Goal: Task Accomplishment & Management: Use online tool/utility

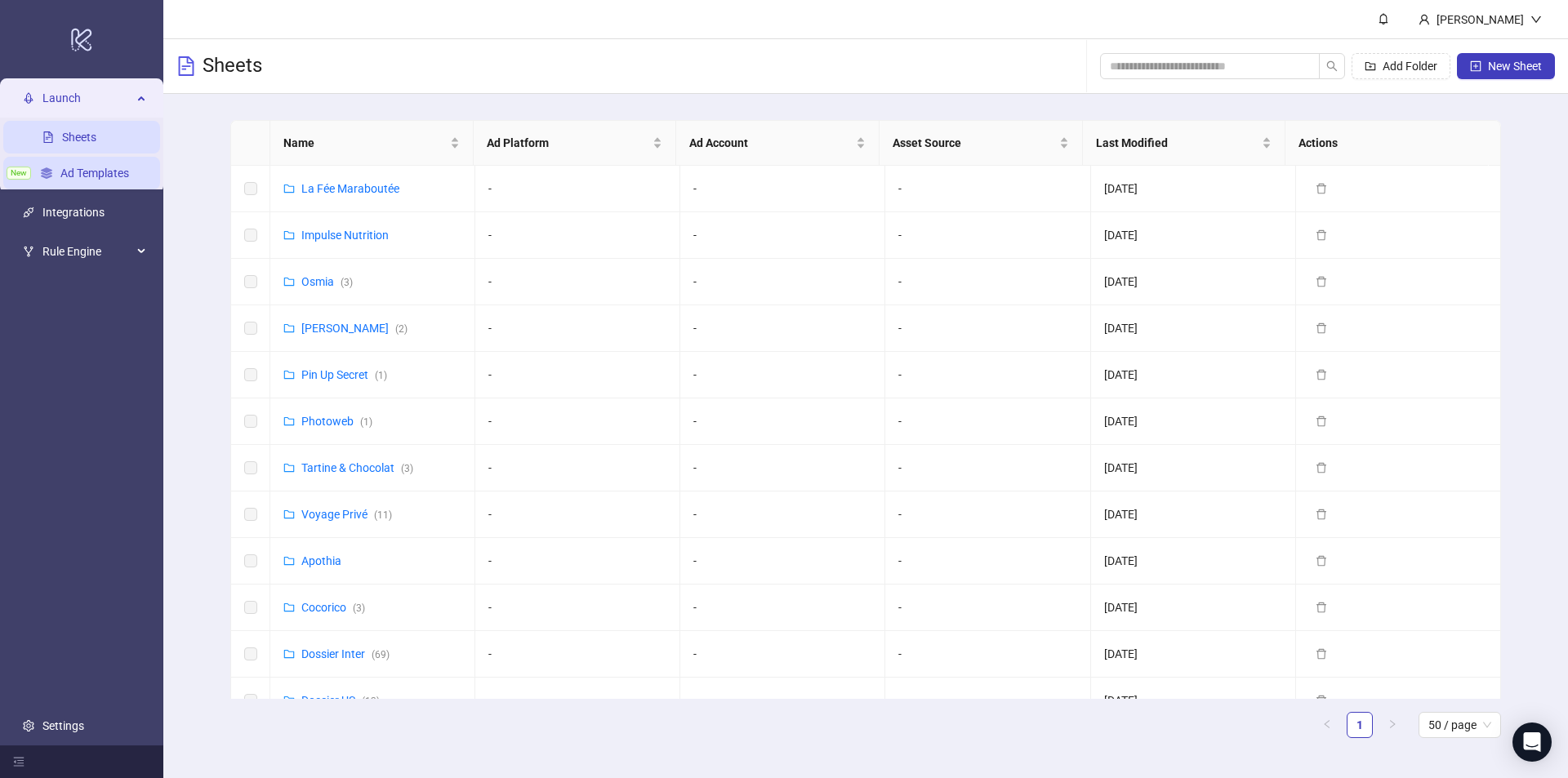
click at [126, 174] on link "Ad Templates" at bounding box center [94, 174] width 69 height 13
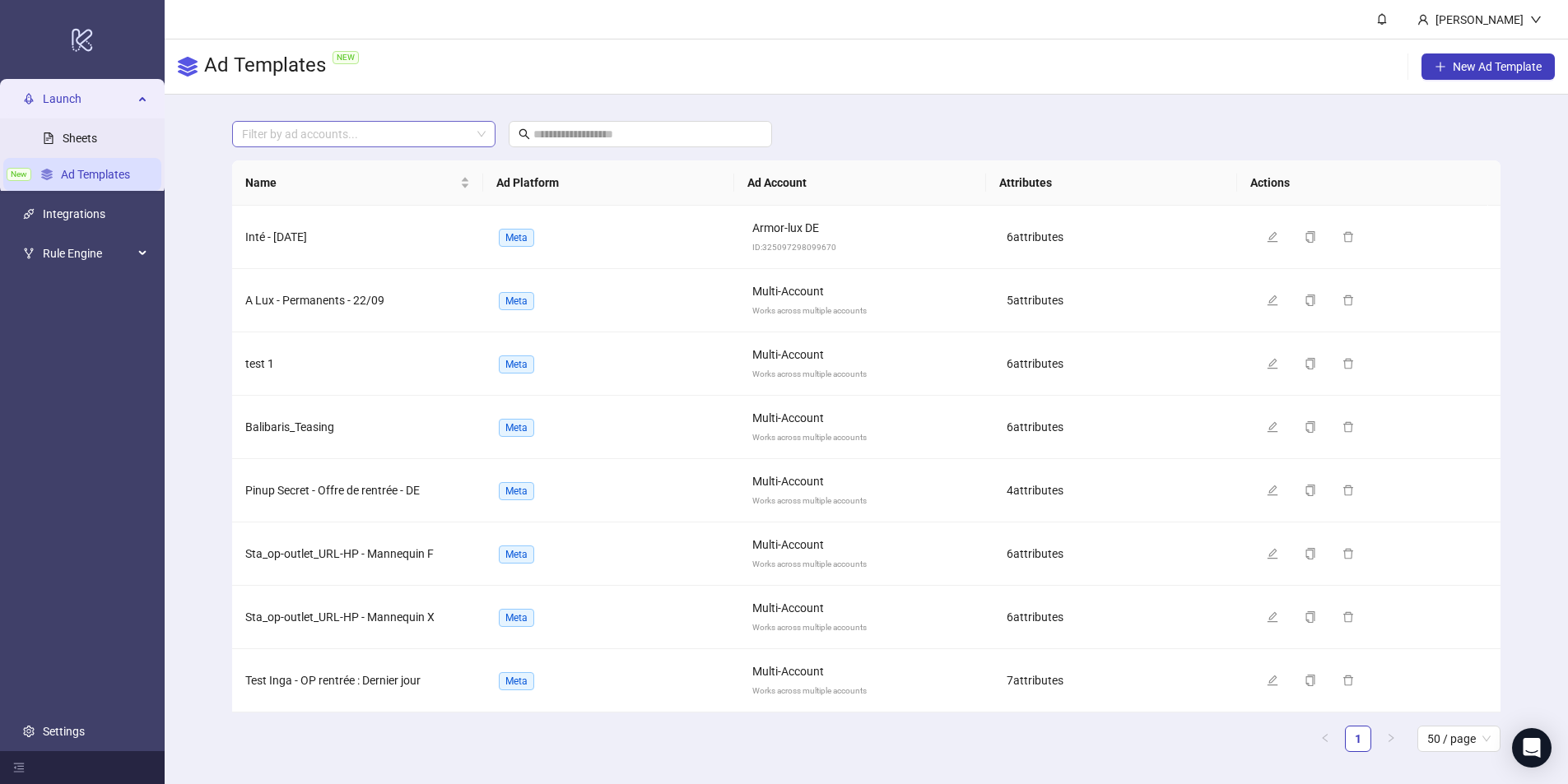
click at [302, 126] on div at bounding box center [355, 134] width 239 height 23
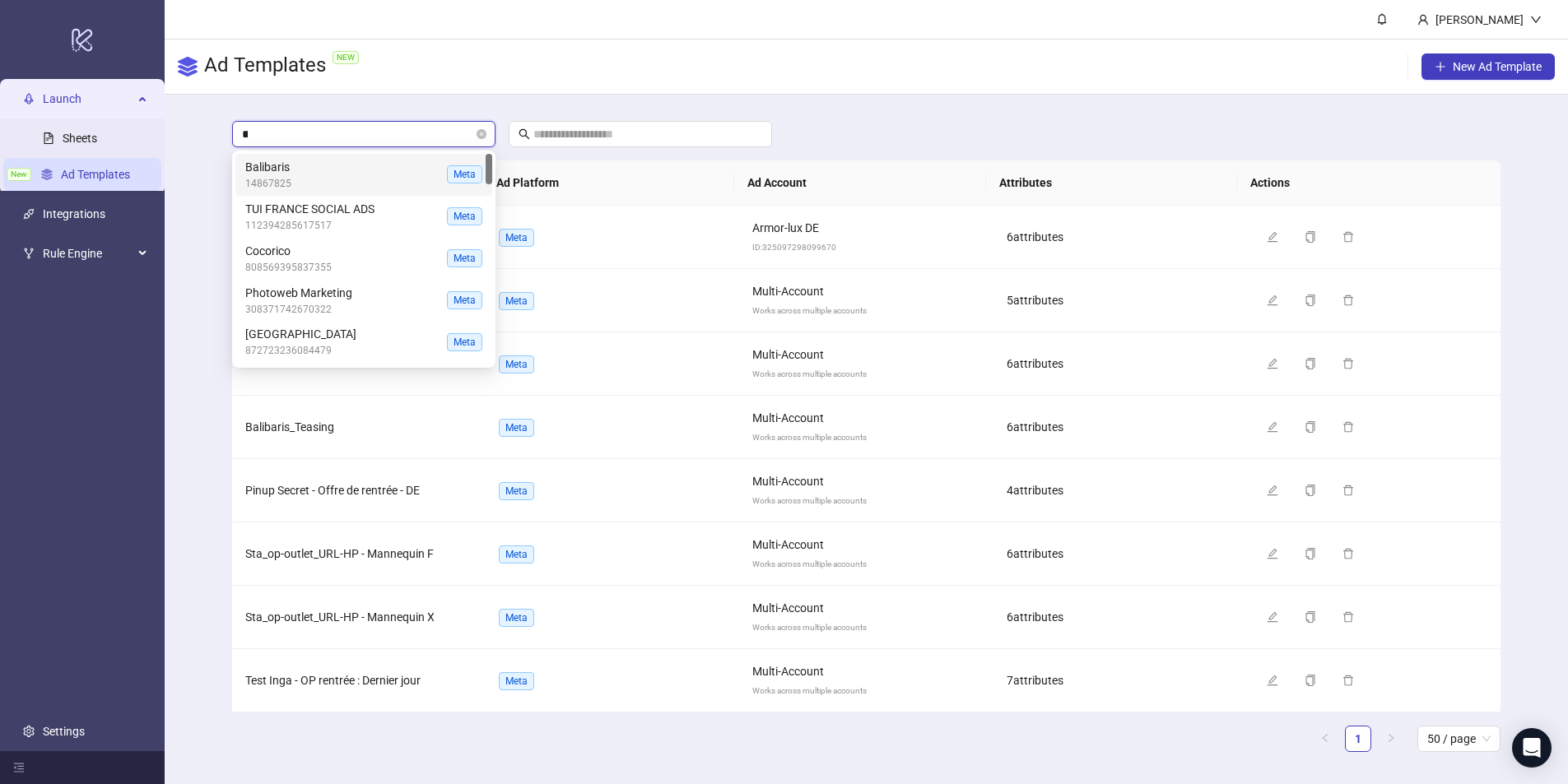
type input "****"
click at [90, 137] on link "Sheets" at bounding box center [79, 138] width 34 height 13
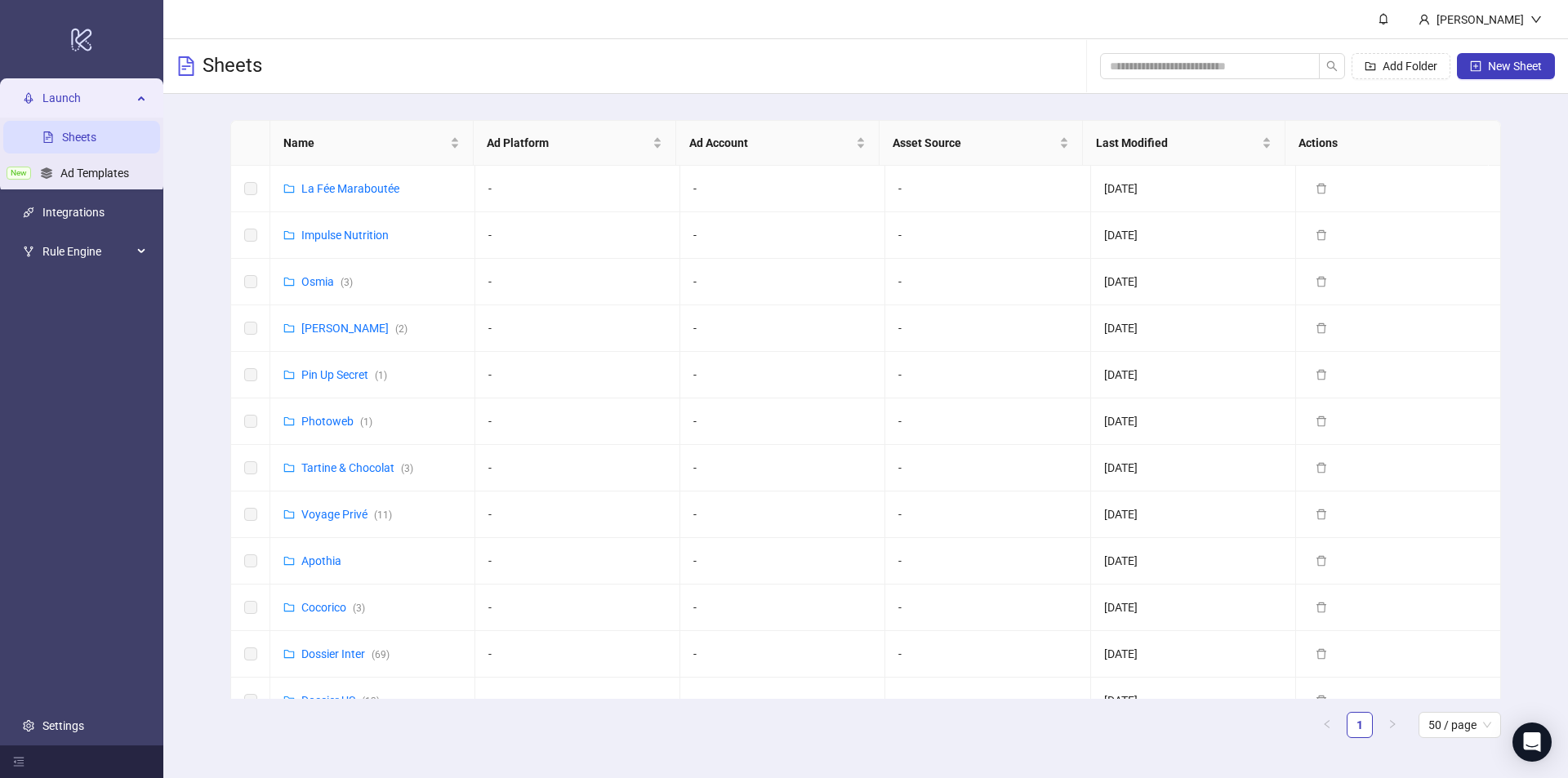
click at [212, 189] on div "Name Ad Platform Ad Account Asset Source Last Modified Actions La Fée Marabouté…" at bounding box center [865, 436] width 1404 height 684
click at [318, 327] on link "Inga ( 2 )" at bounding box center [355, 328] width 106 height 13
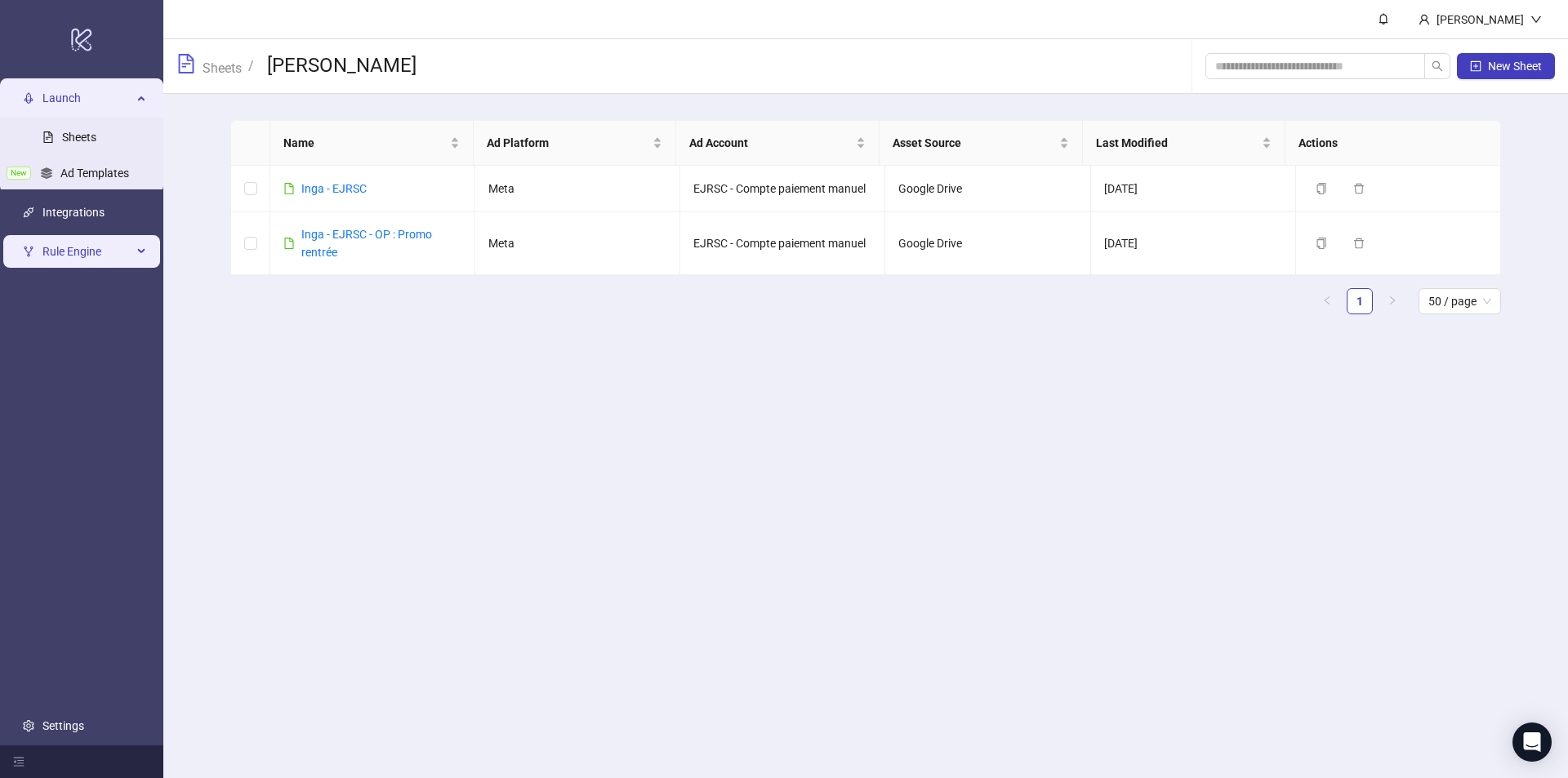
click at [152, 251] on div "Rule Engine" at bounding box center [82, 251] width 157 height 33
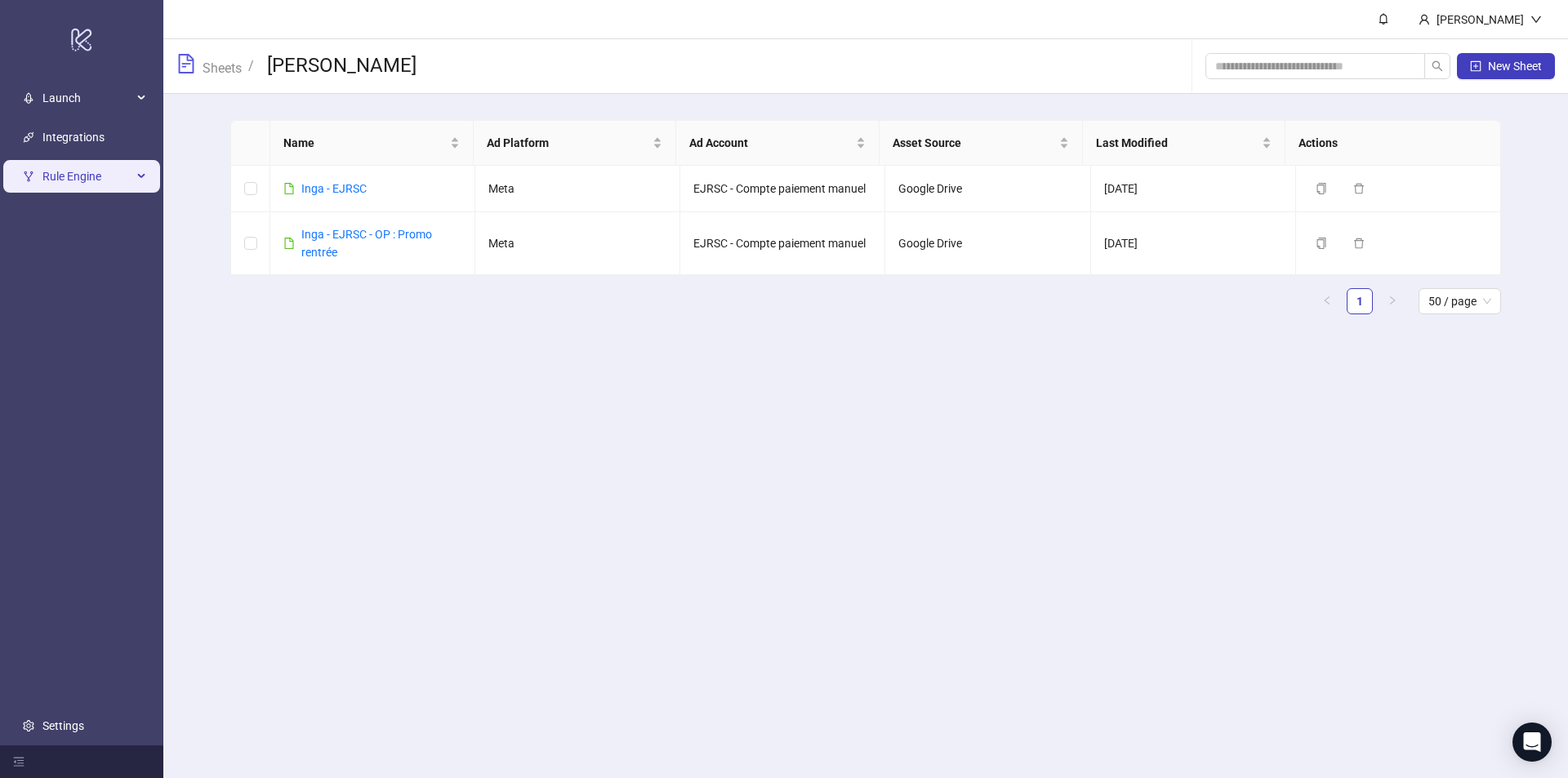
click at [101, 179] on span "Rule Engine" at bounding box center [87, 177] width 90 height 33
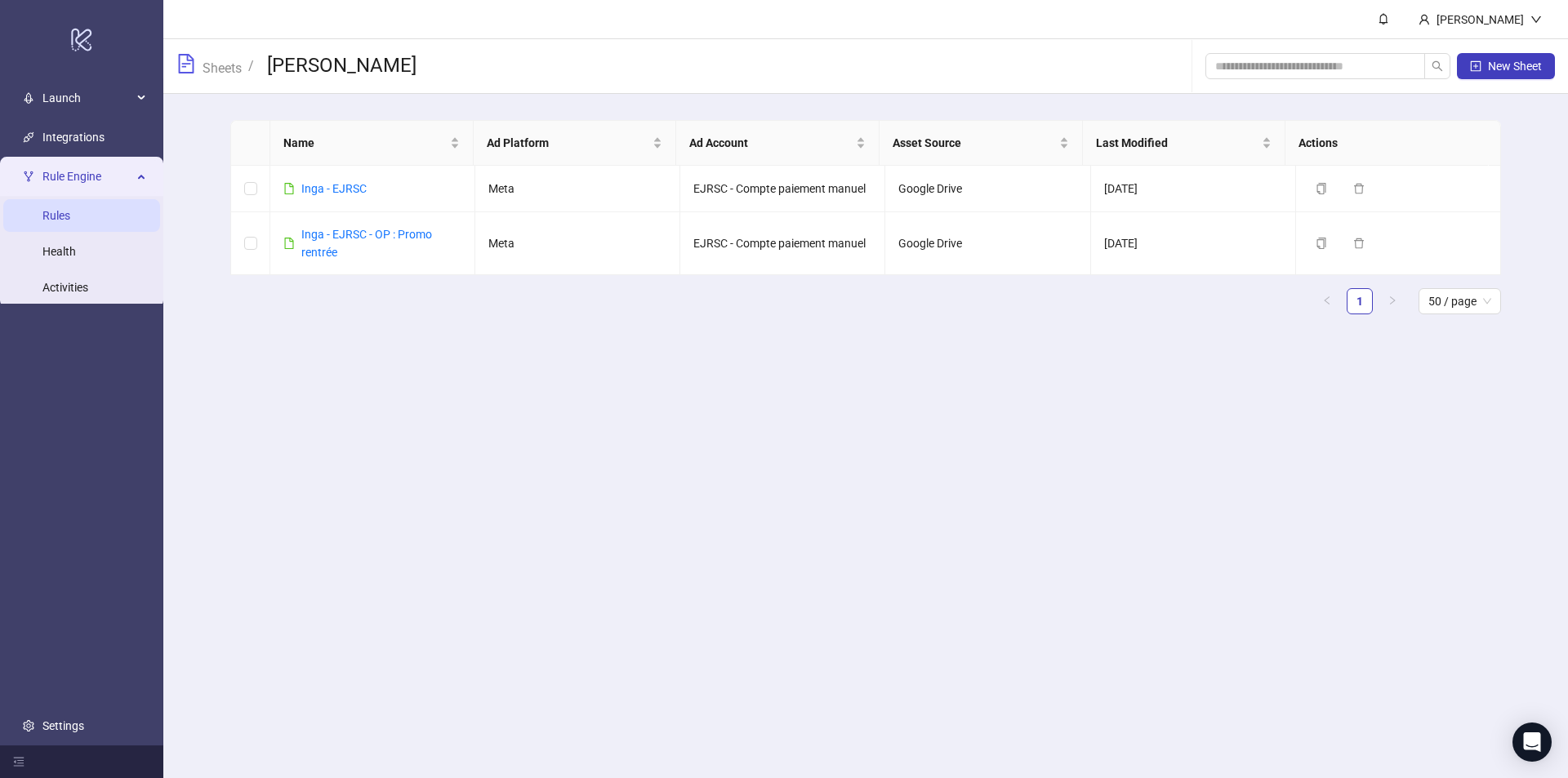
click at [69, 216] on link "Rules" at bounding box center [56, 216] width 28 height 13
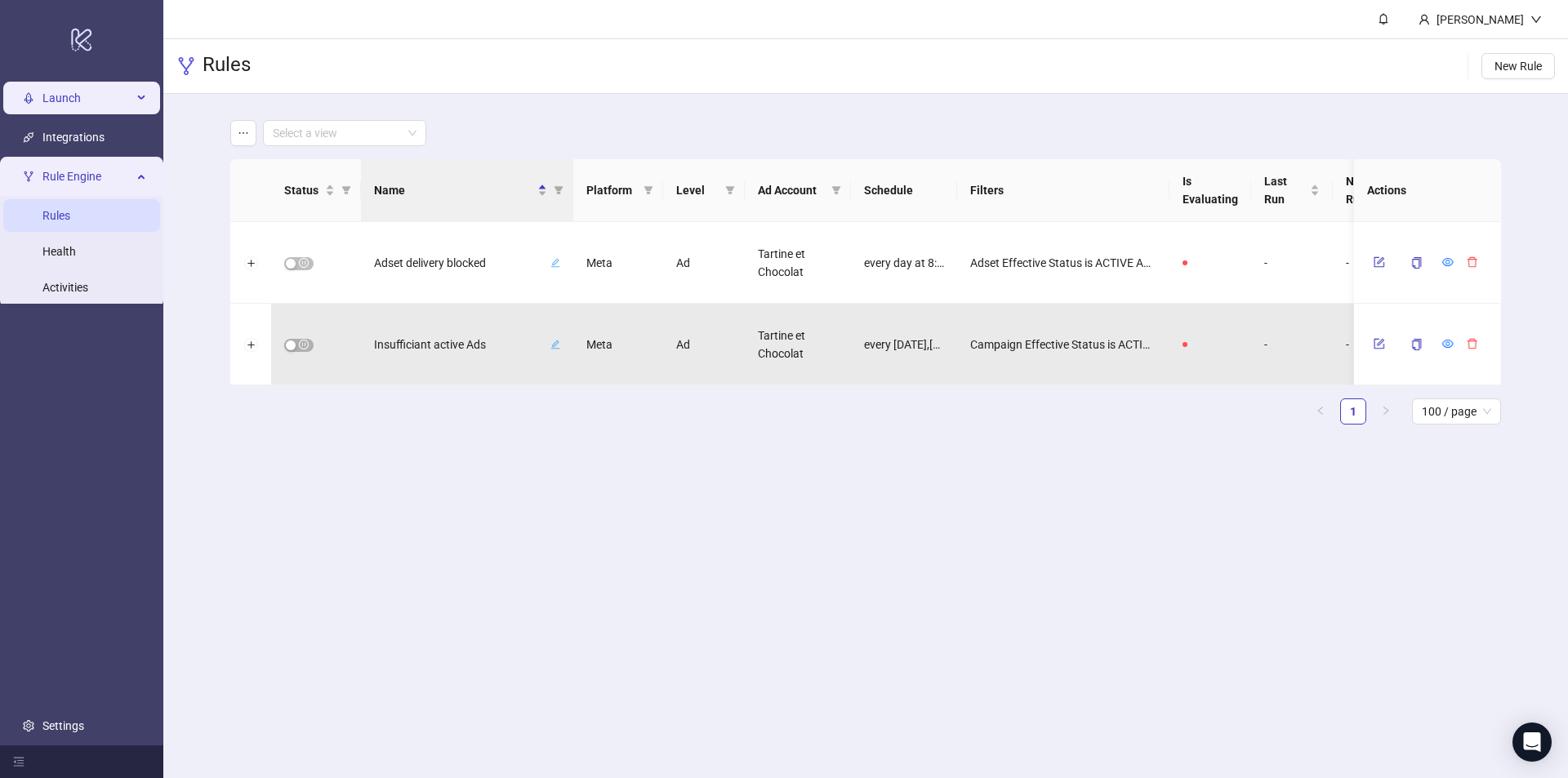
click at [73, 113] on span "Launch" at bounding box center [87, 98] width 90 height 33
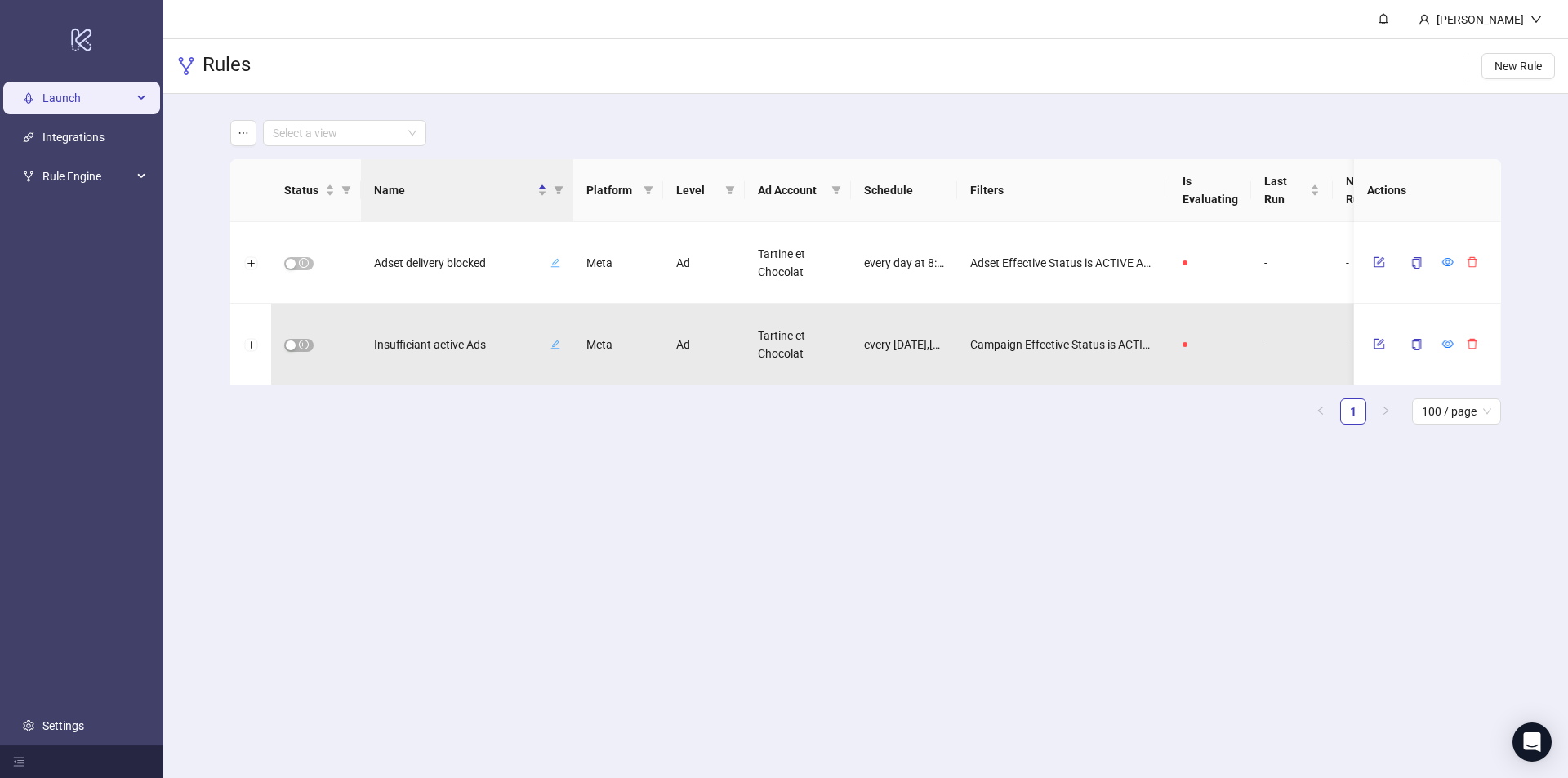
click at [64, 105] on span "Launch" at bounding box center [87, 98] width 90 height 33
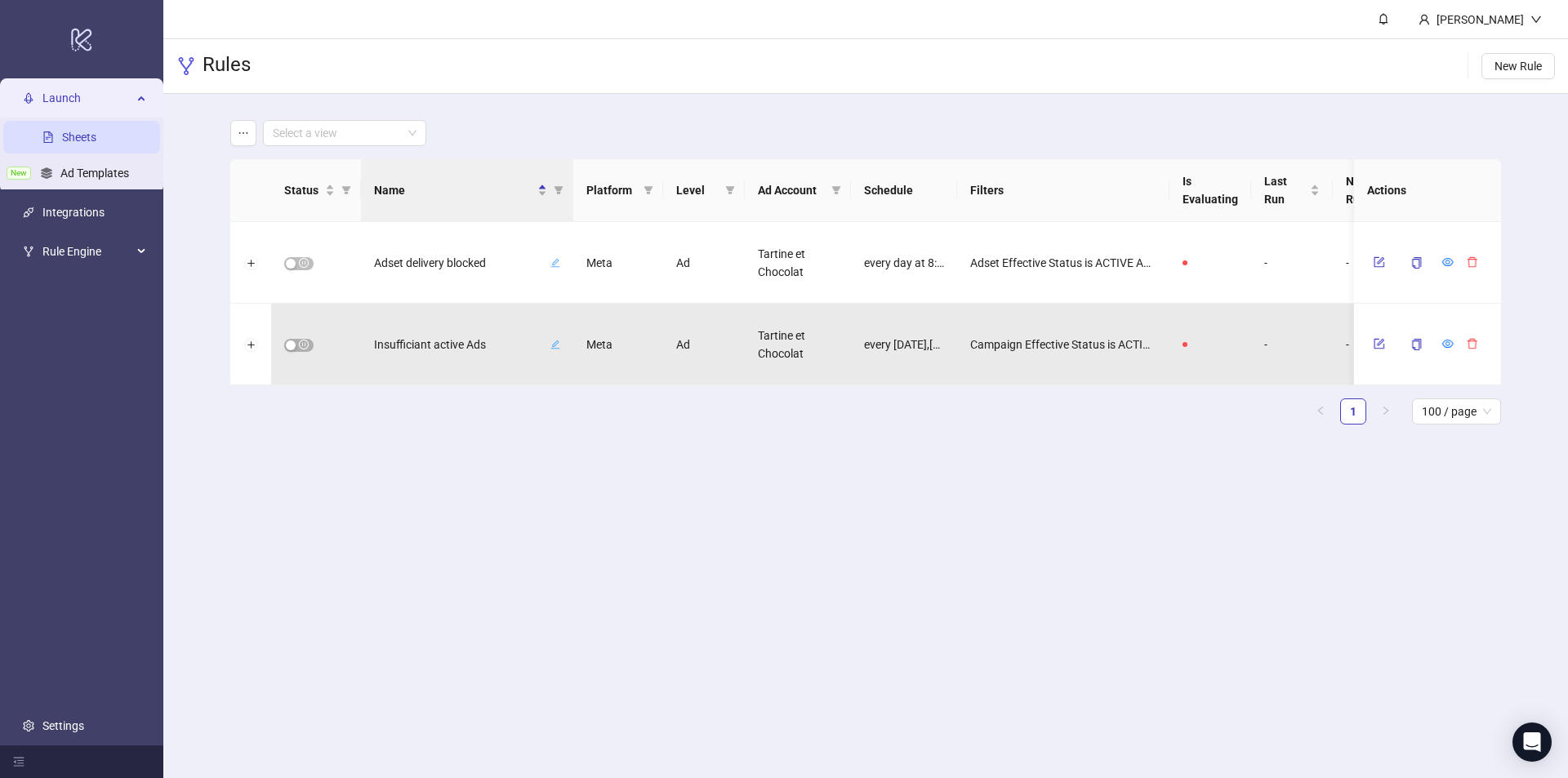
click at [82, 136] on link "Sheets" at bounding box center [79, 137] width 34 height 13
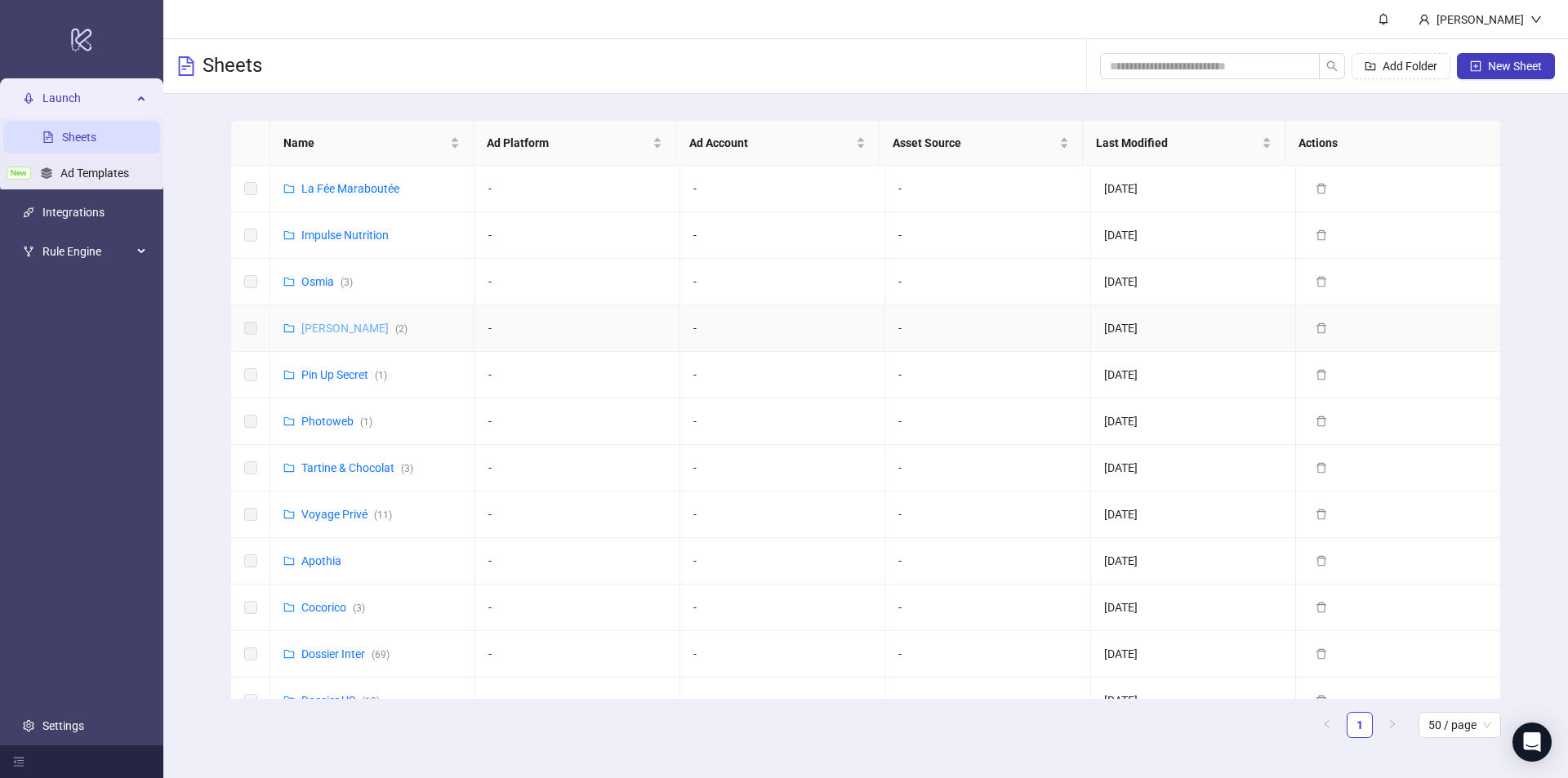
click at [311, 323] on link "Inga ( 2 )" at bounding box center [355, 328] width 106 height 13
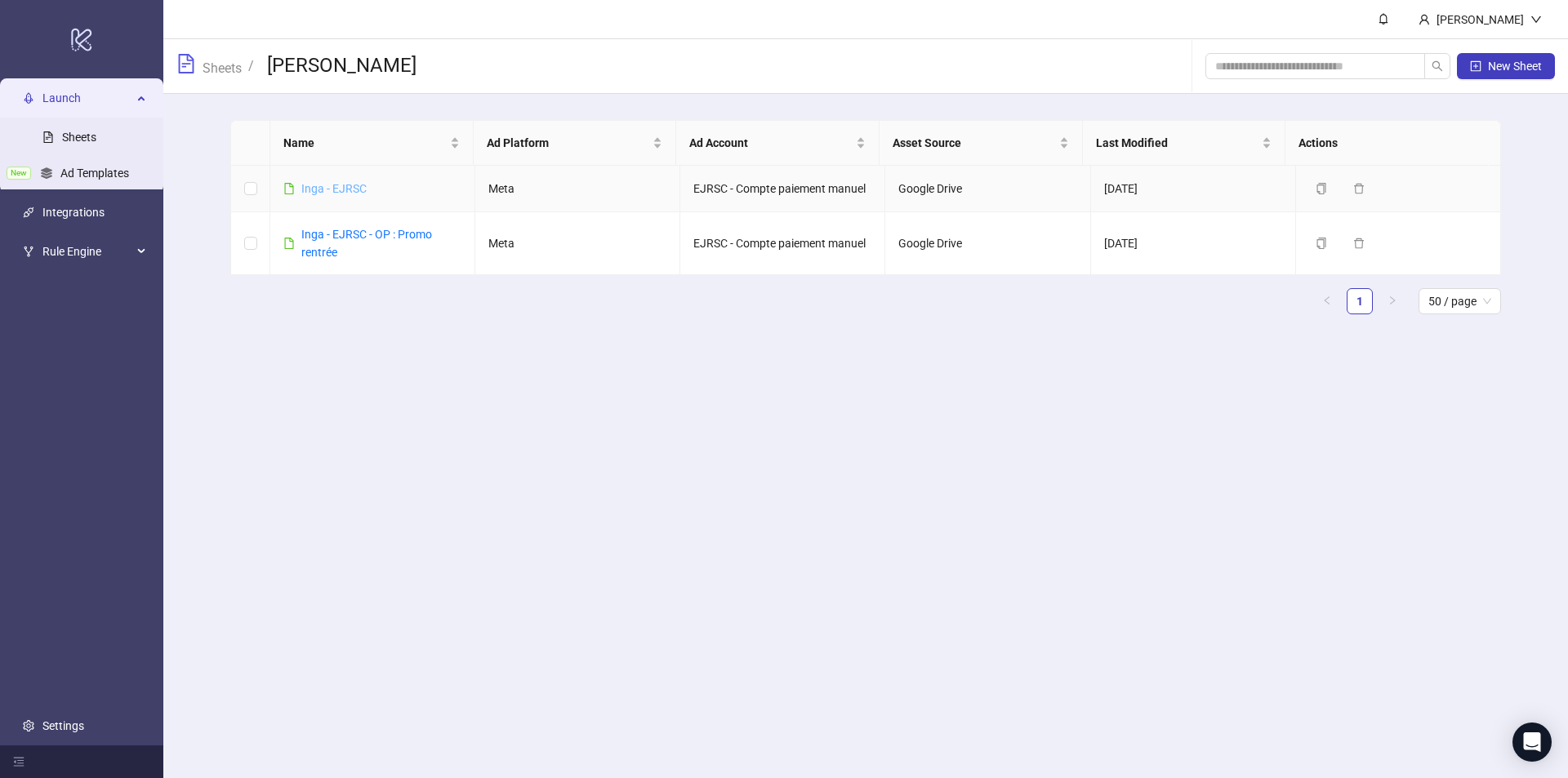
click at [313, 185] on link "Inga - EJRSC" at bounding box center [334, 189] width 65 height 13
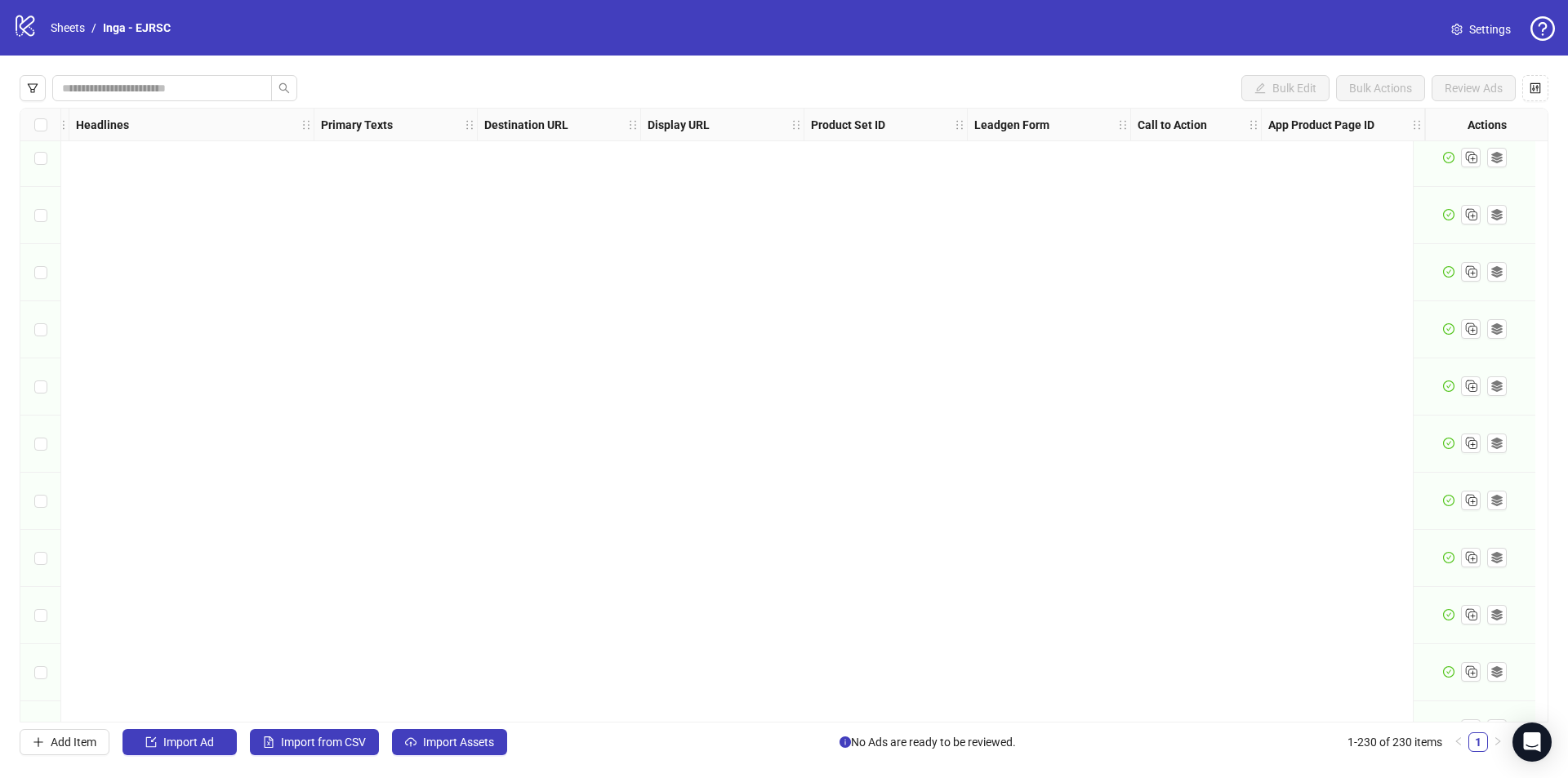
scroll to position [1163, 1156]
click at [446, 742] on span "Import Assets" at bounding box center [459, 742] width 71 height 13
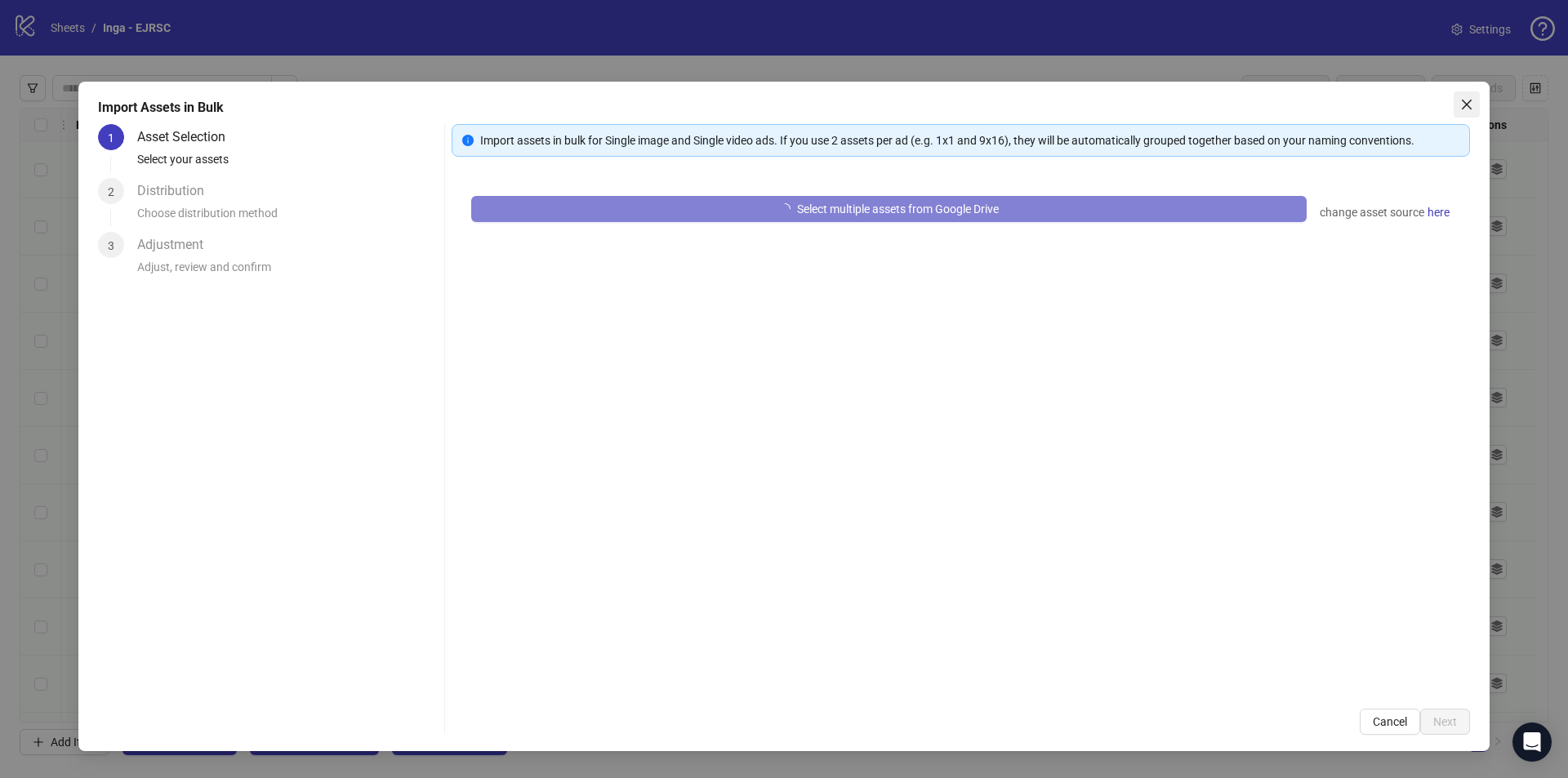
click at [1465, 103] on icon "close" at bounding box center [1466, 105] width 10 height 10
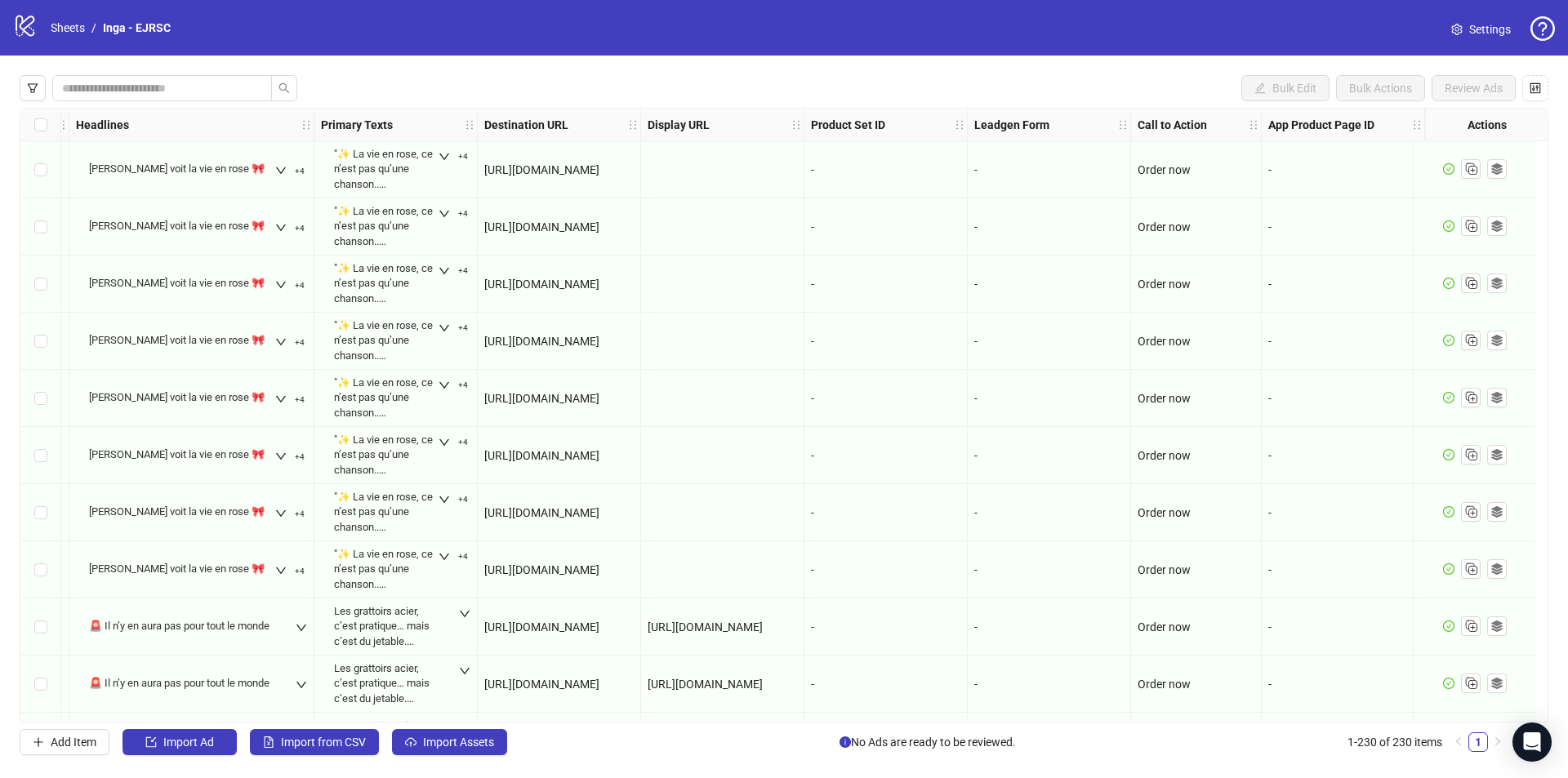
click at [426, 762] on div "Bulk Edit Bulk Actions Review Ads Ad Format Ad Name Campaign & Ad Set Assets De…" at bounding box center [784, 415] width 1568 height 719
click at [423, 733] on button "Import Assets" at bounding box center [449, 742] width 115 height 26
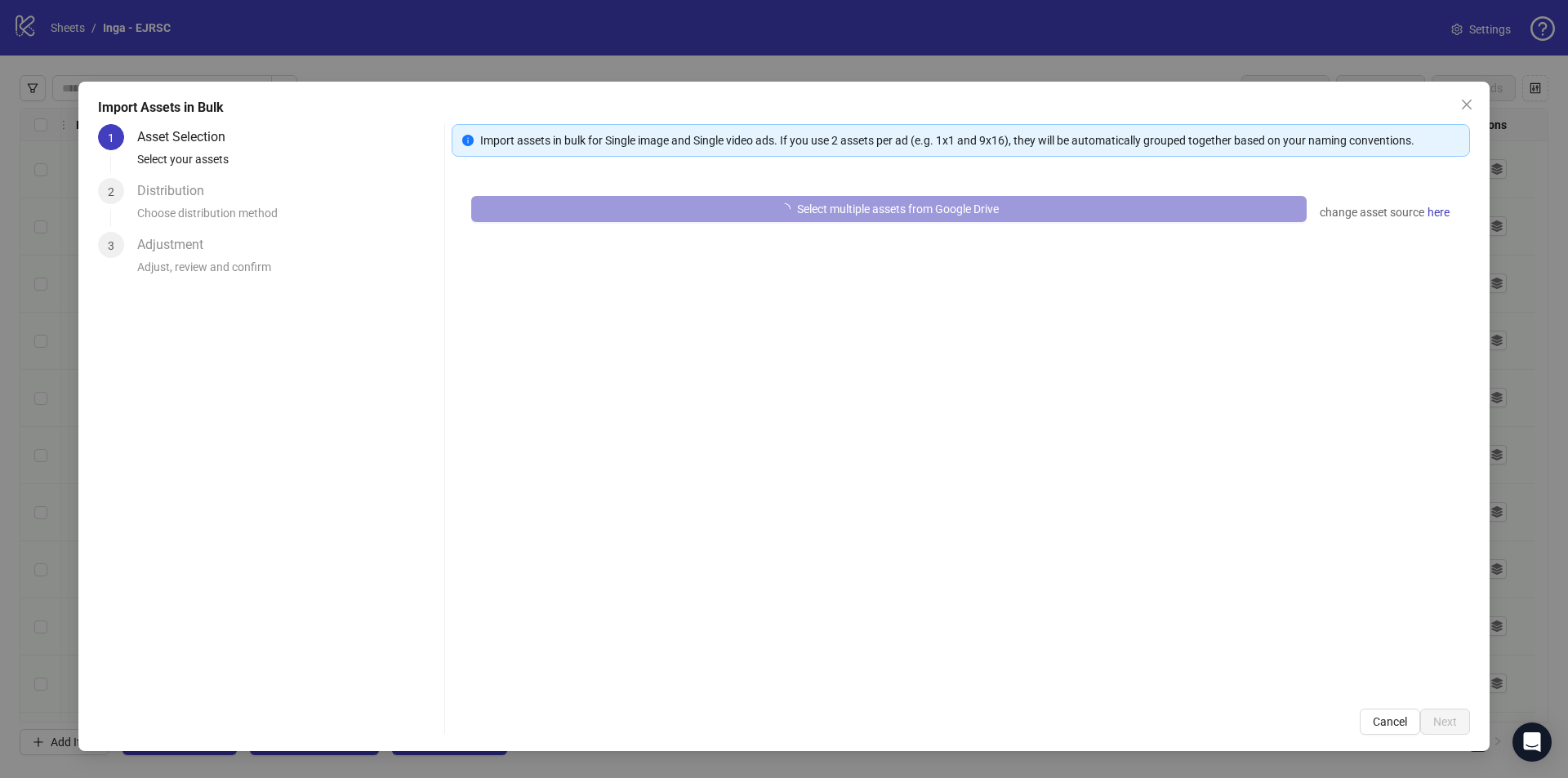
click at [998, 210] on span "Select multiple assets from Google Drive" at bounding box center [898, 209] width 202 height 13
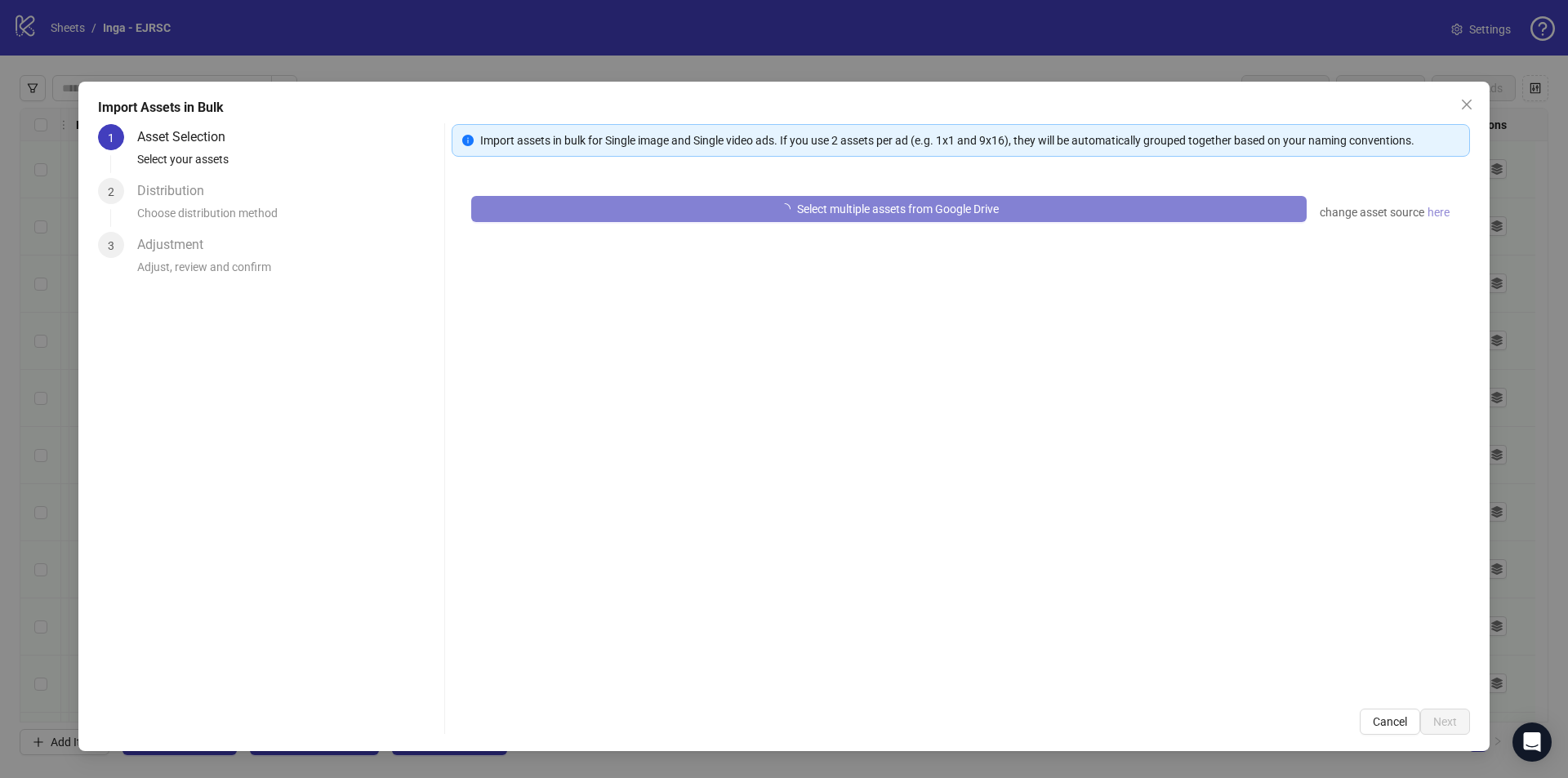
click at [1442, 211] on span "here" at bounding box center [1438, 212] width 22 height 18
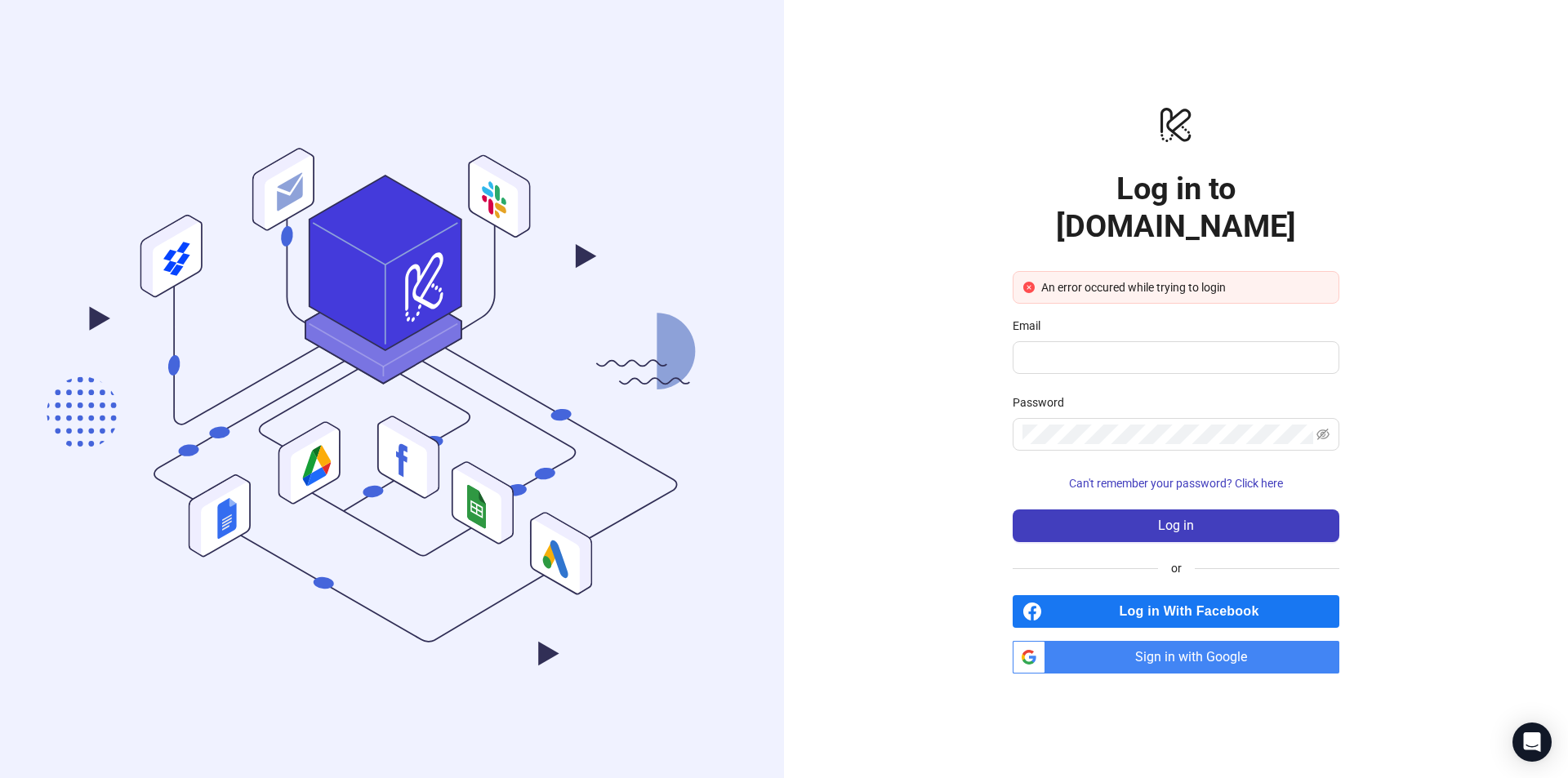
click at [1117, 644] on span "Sign in with Google" at bounding box center [1195, 657] width 288 height 33
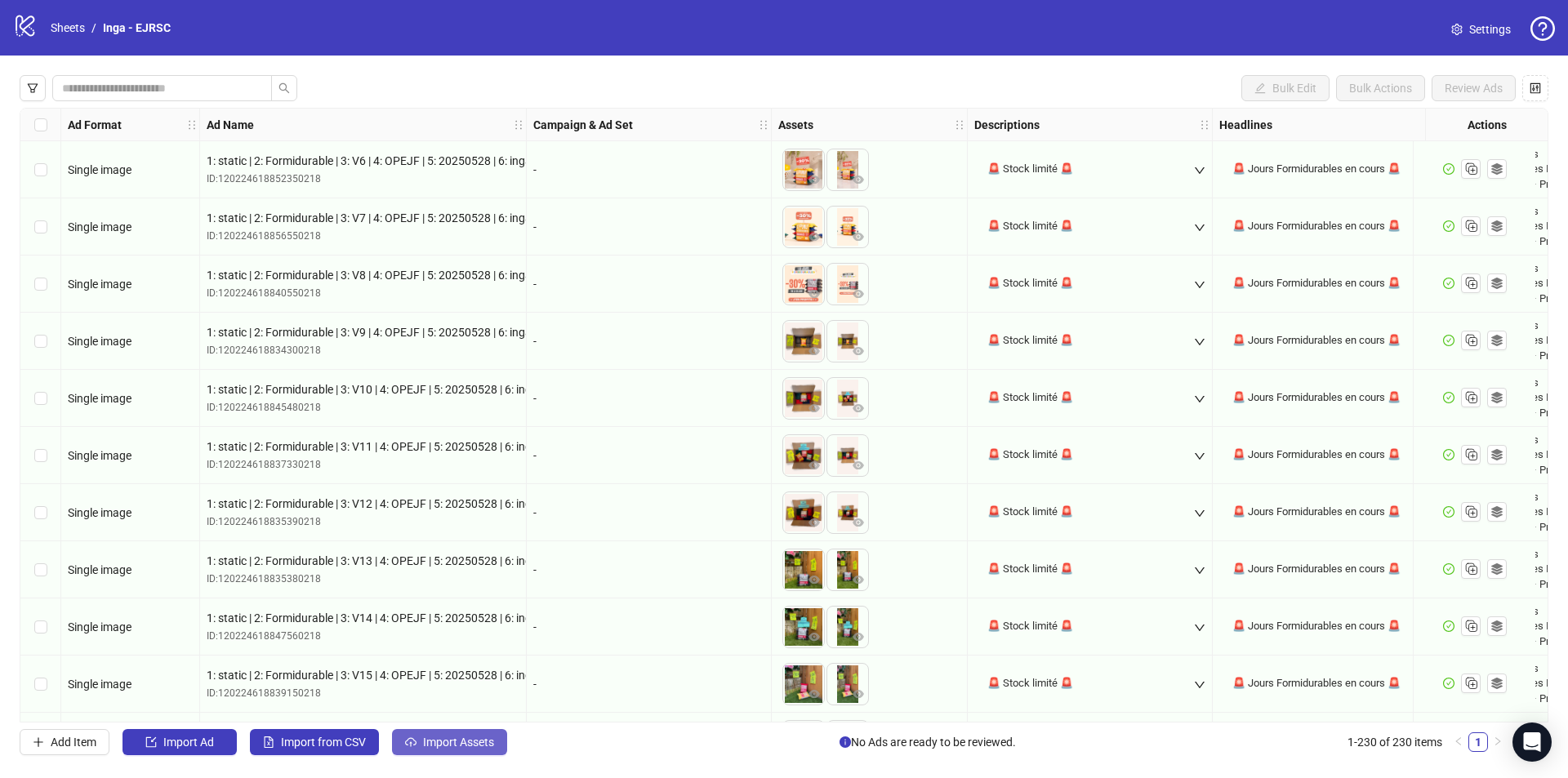
click at [461, 742] on span "Import Assets" at bounding box center [459, 742] width 71 height 13
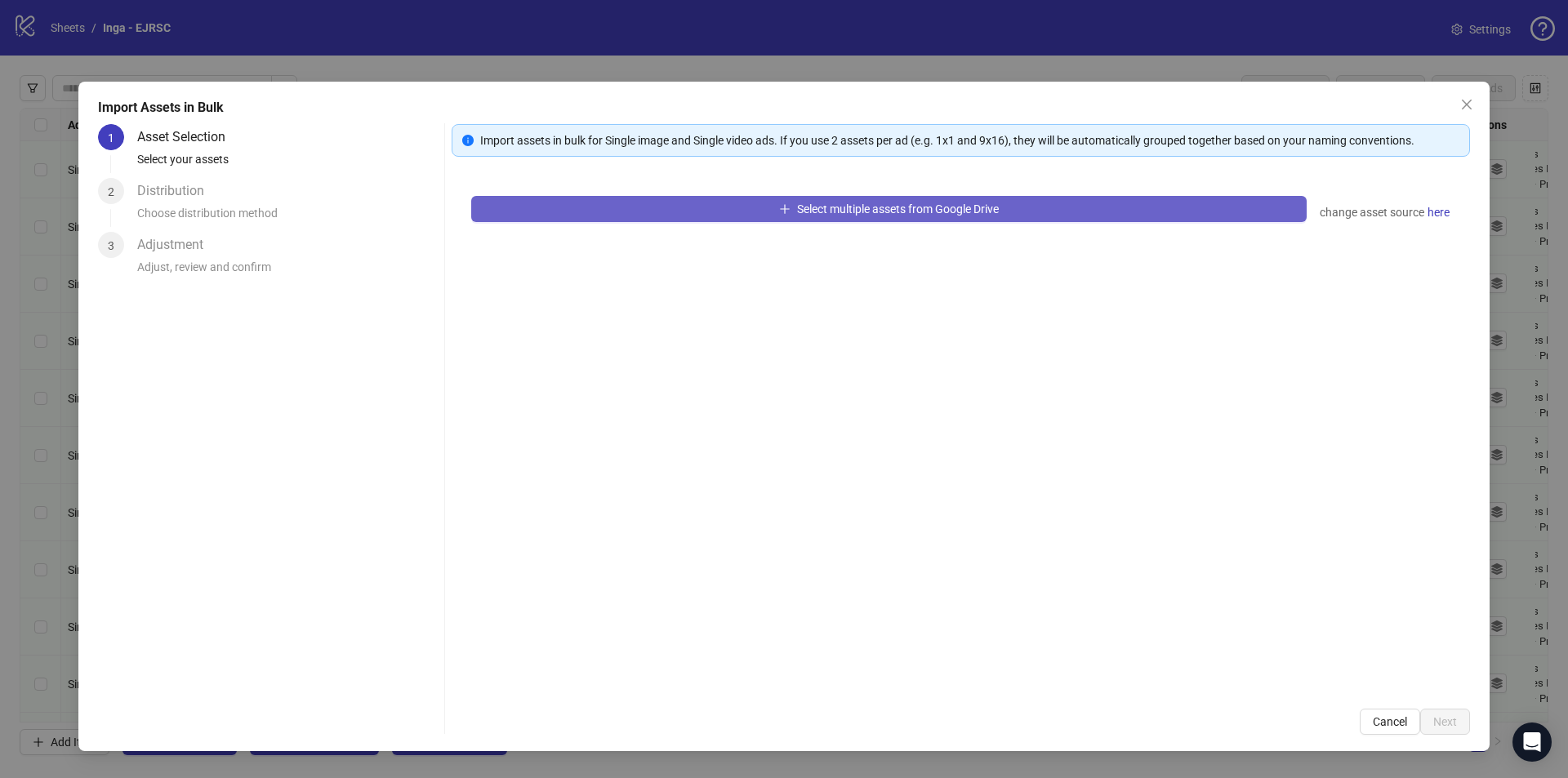
click at [802, 204] on span "Select multiple assets from Google Drive" at bounding box center [898, 209] width 202 height 13
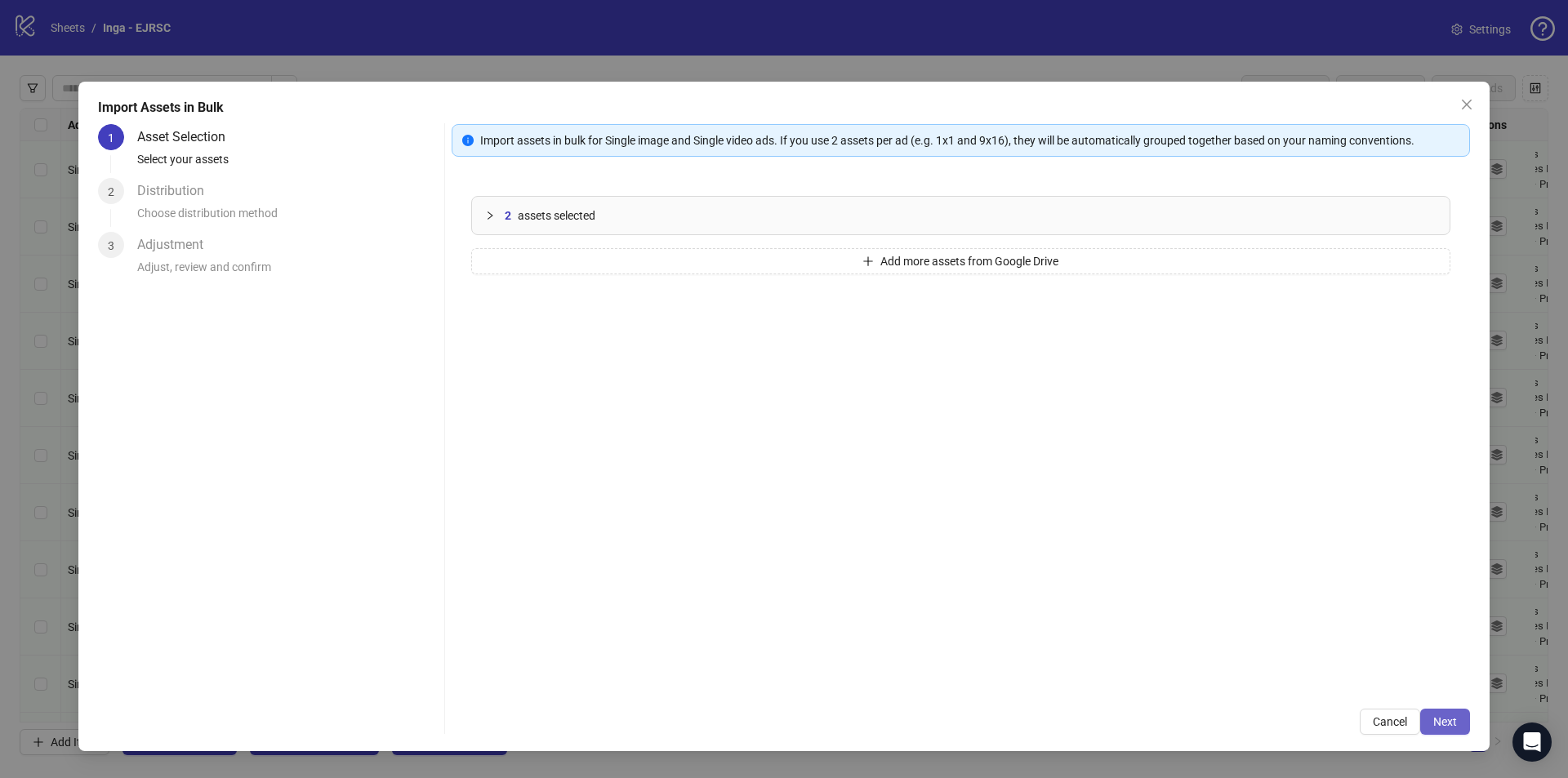
click at [1451, 709] on button "Next" at bounding box center [1445, 722] width 50 height 26
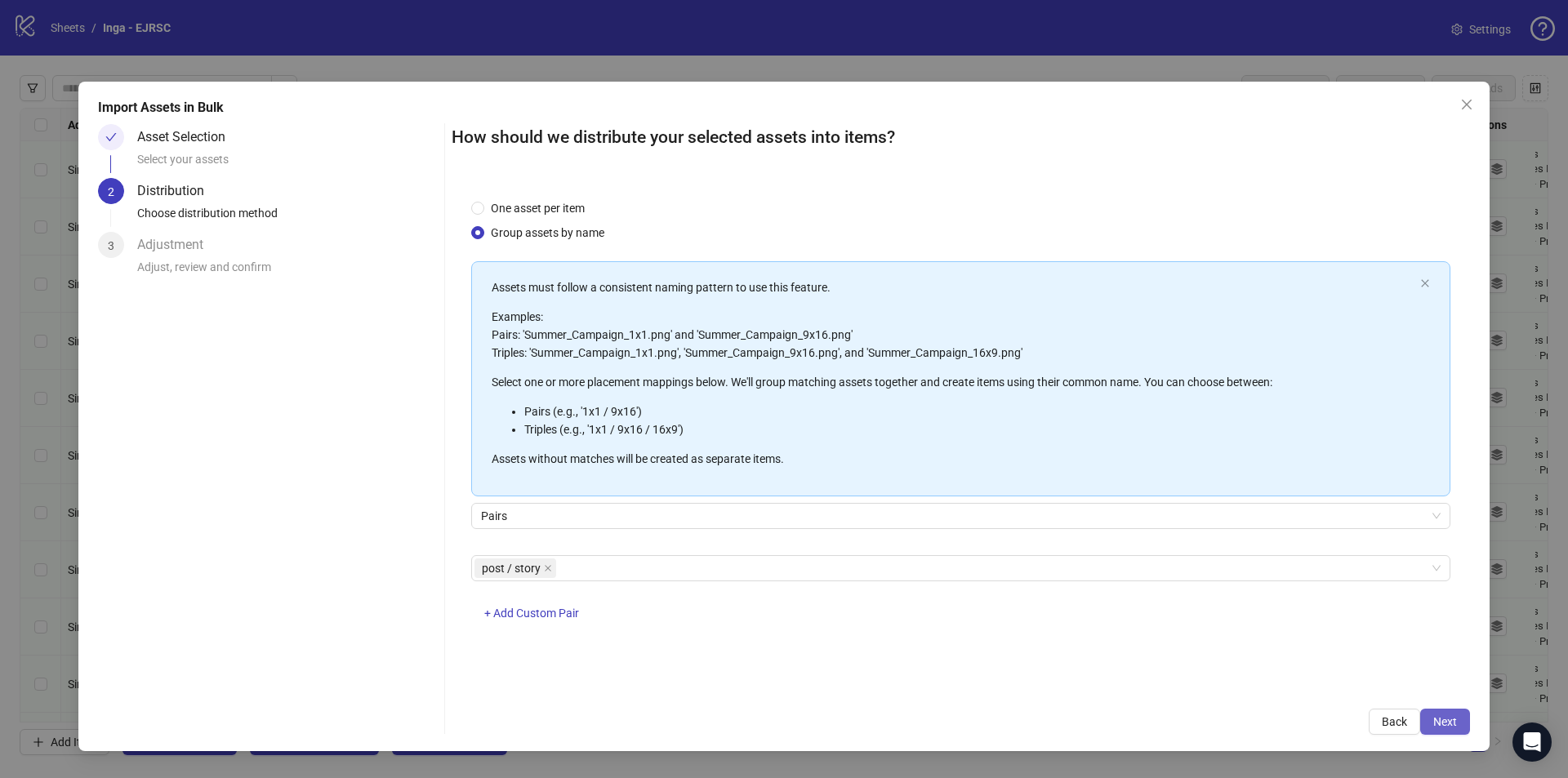
click at [1435, 719] on span "Next" at bounding box center [1445, 722] width 24 height 13
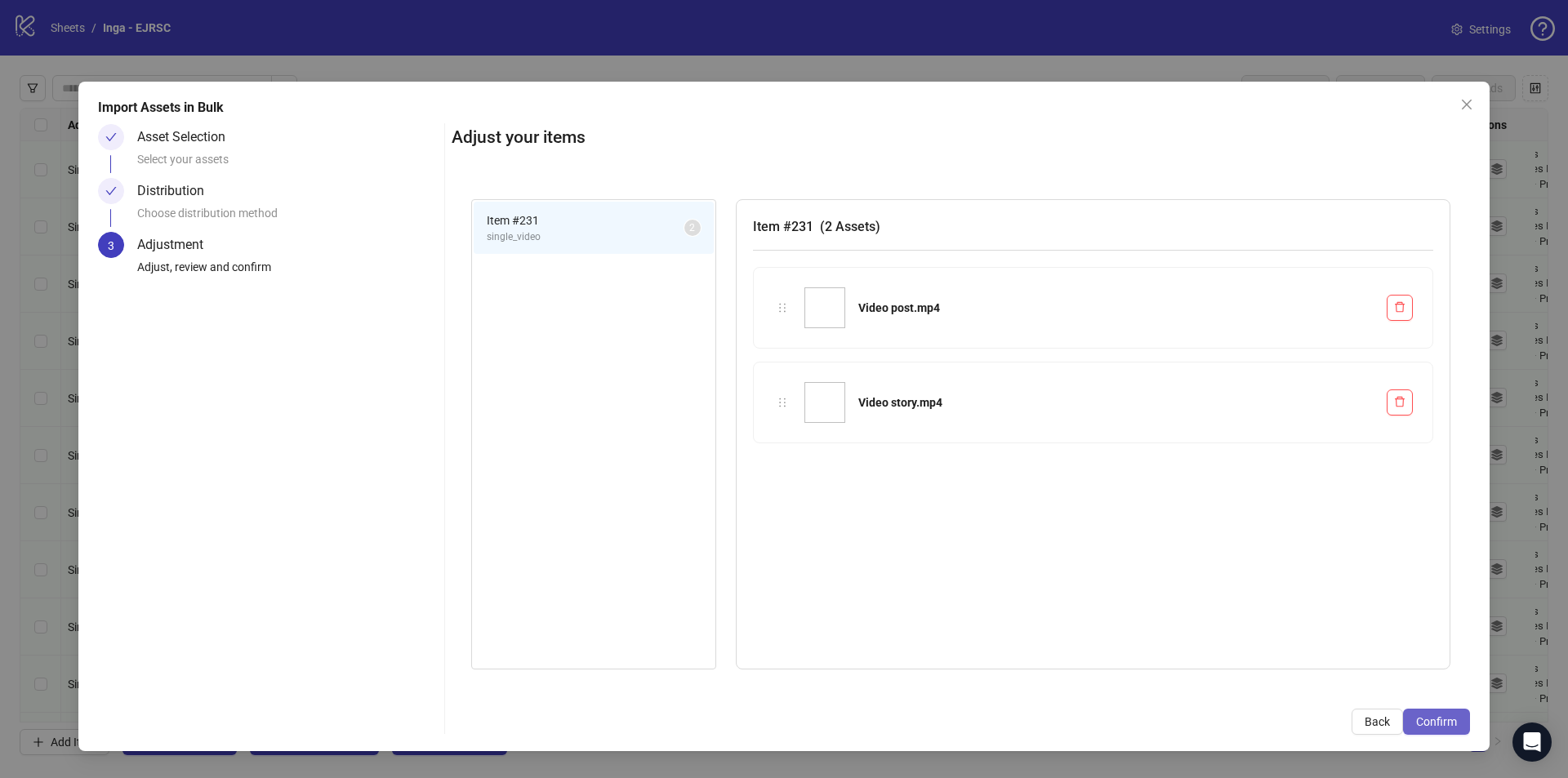
click at [1432, 718] on span "Confirm" at bounding box center [1436, 722] width 41 height 13
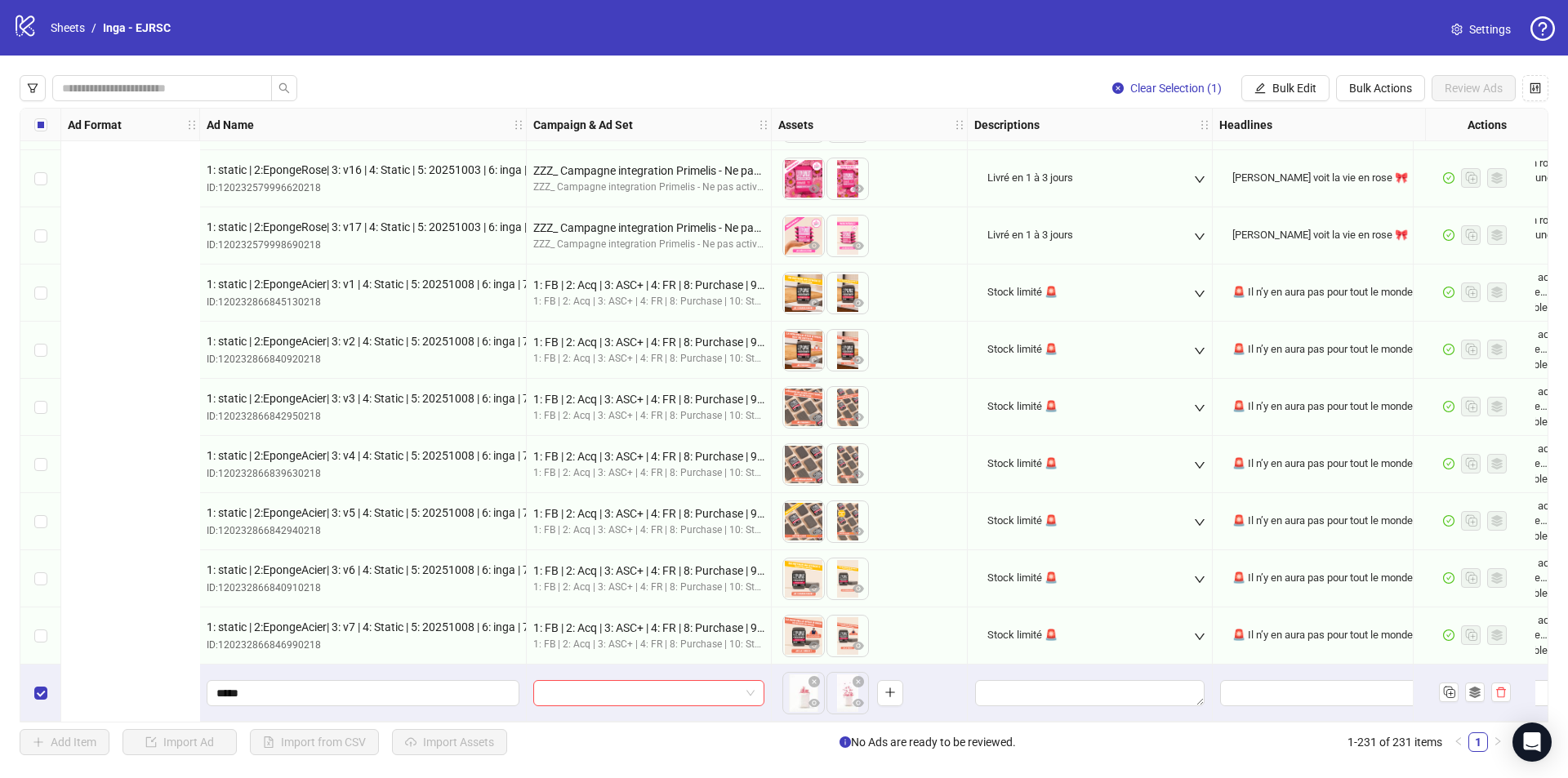
scroll to position [12605, 1003]
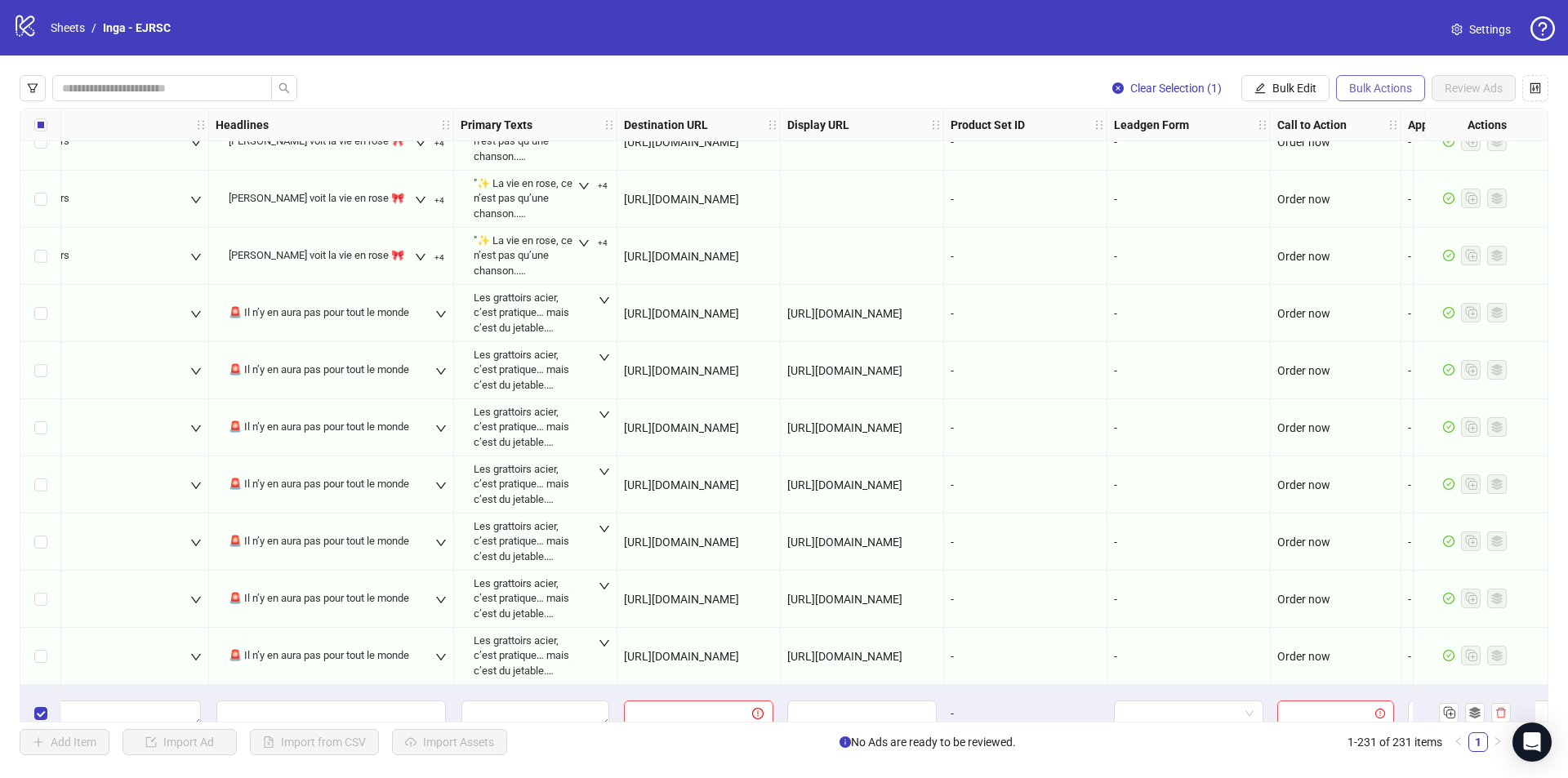
click at [1367, 84] on span "Bulk Actions" at bounding box center [1380, 88] width 63 height 13
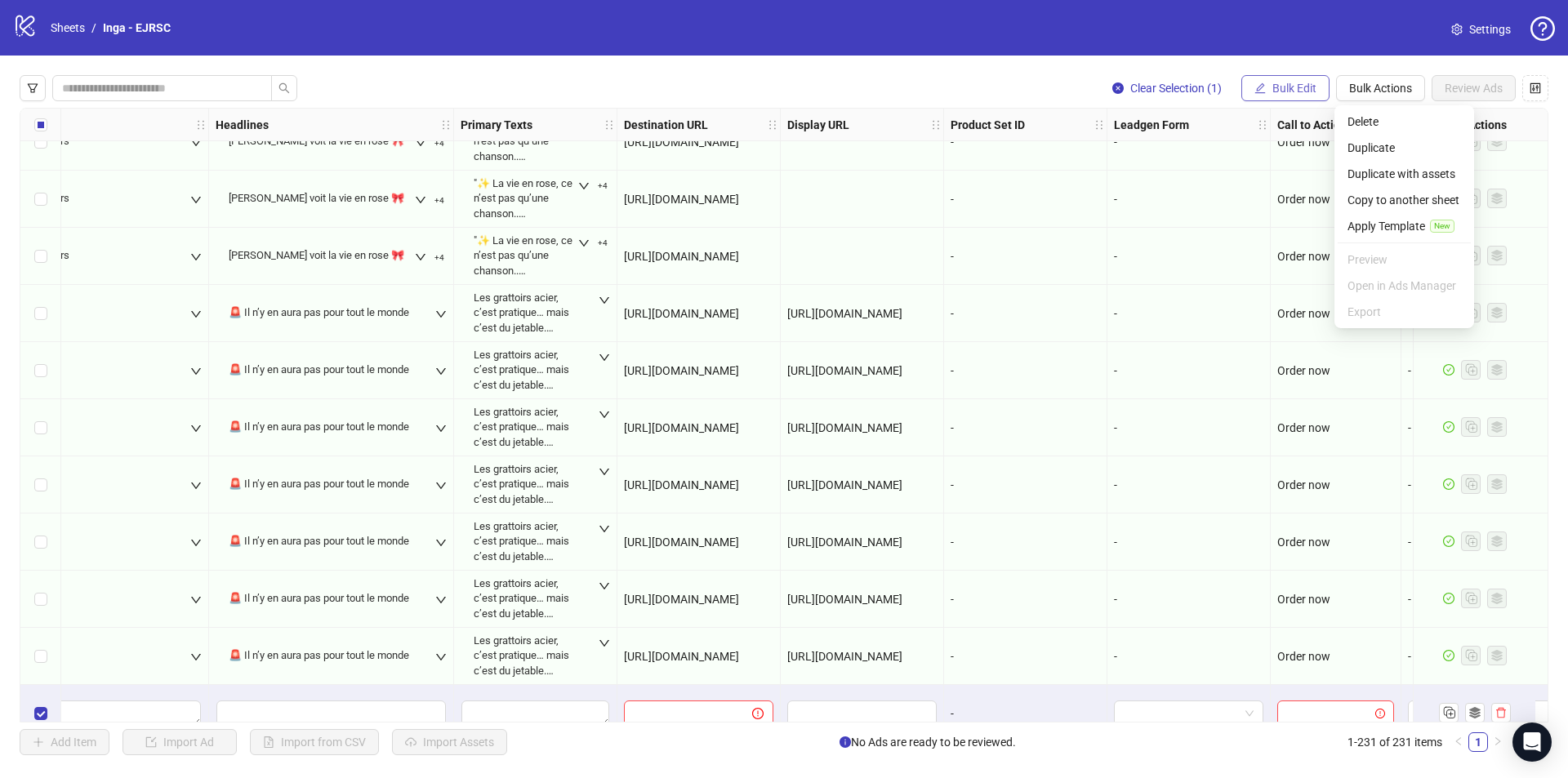
click at [1303, 91] on span "Bulk Edit" at bounding box center [1294, 88] width 44 height 13
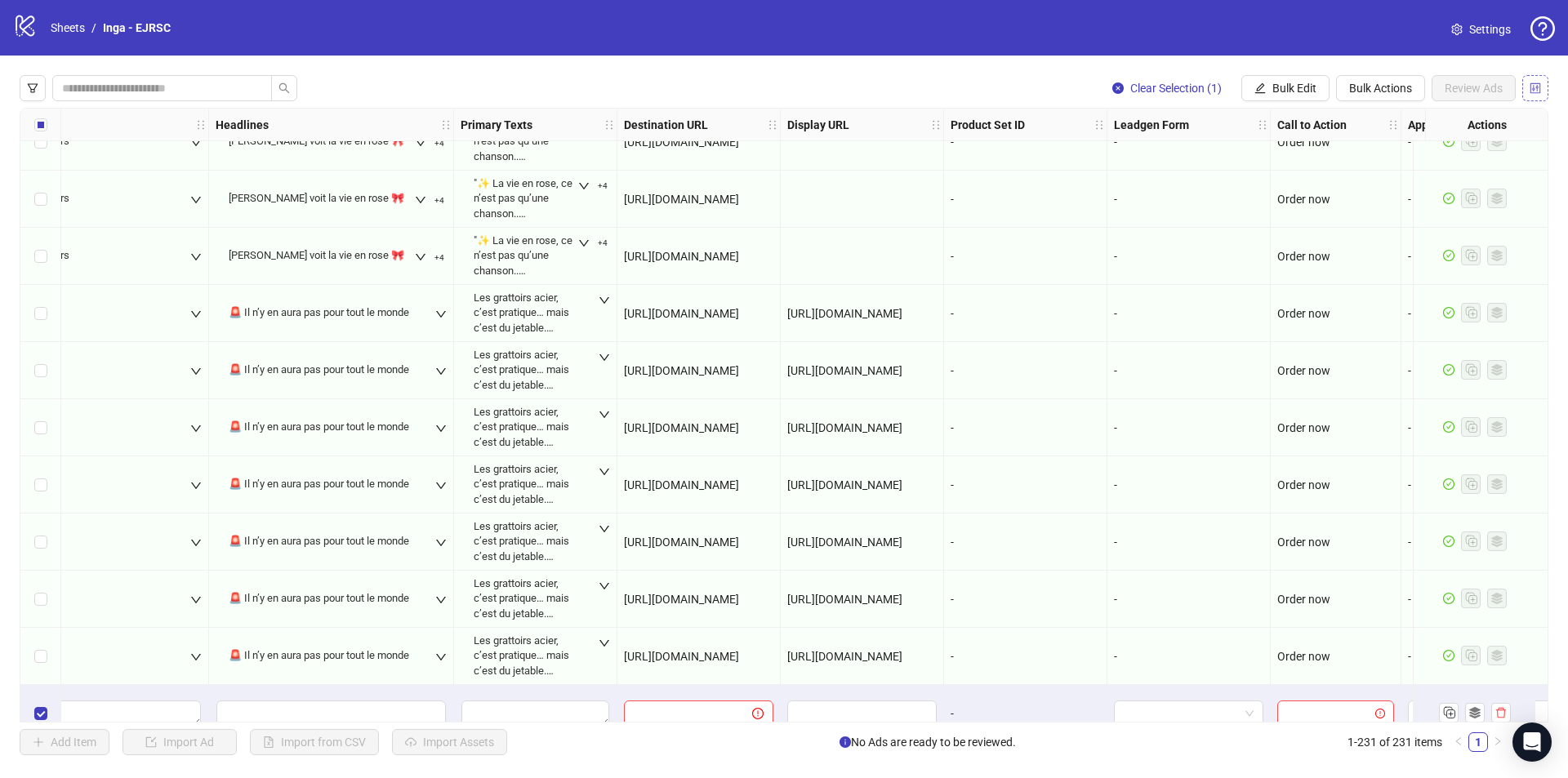
click at [1533, 88] on icon "control" at bounding box center [1535, 88] width 11 height 11
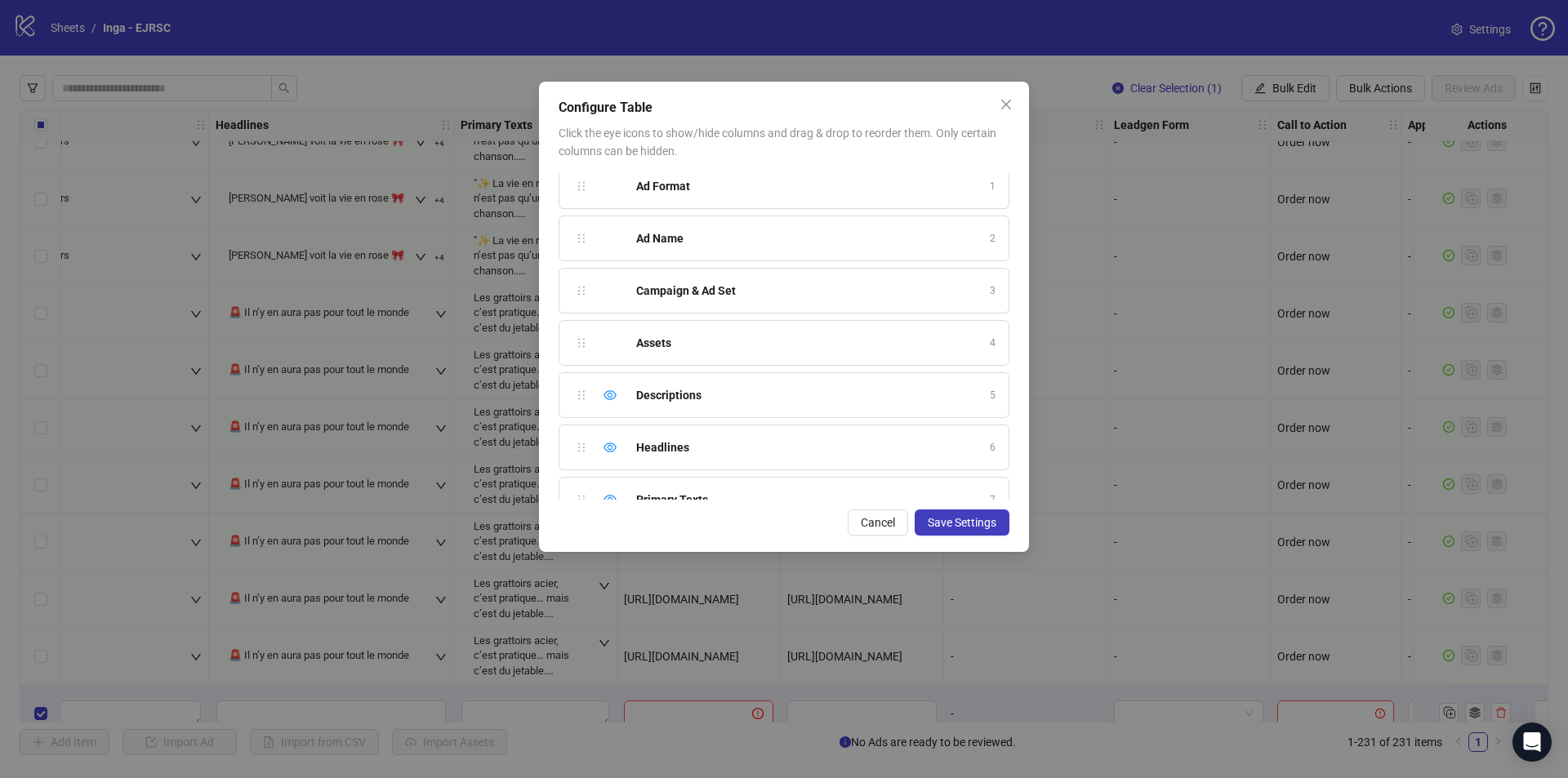
scroll to position [0, 0]
click at [879, 529] on span "Cancel" at bounding box center [877, 523] width 34 height 13
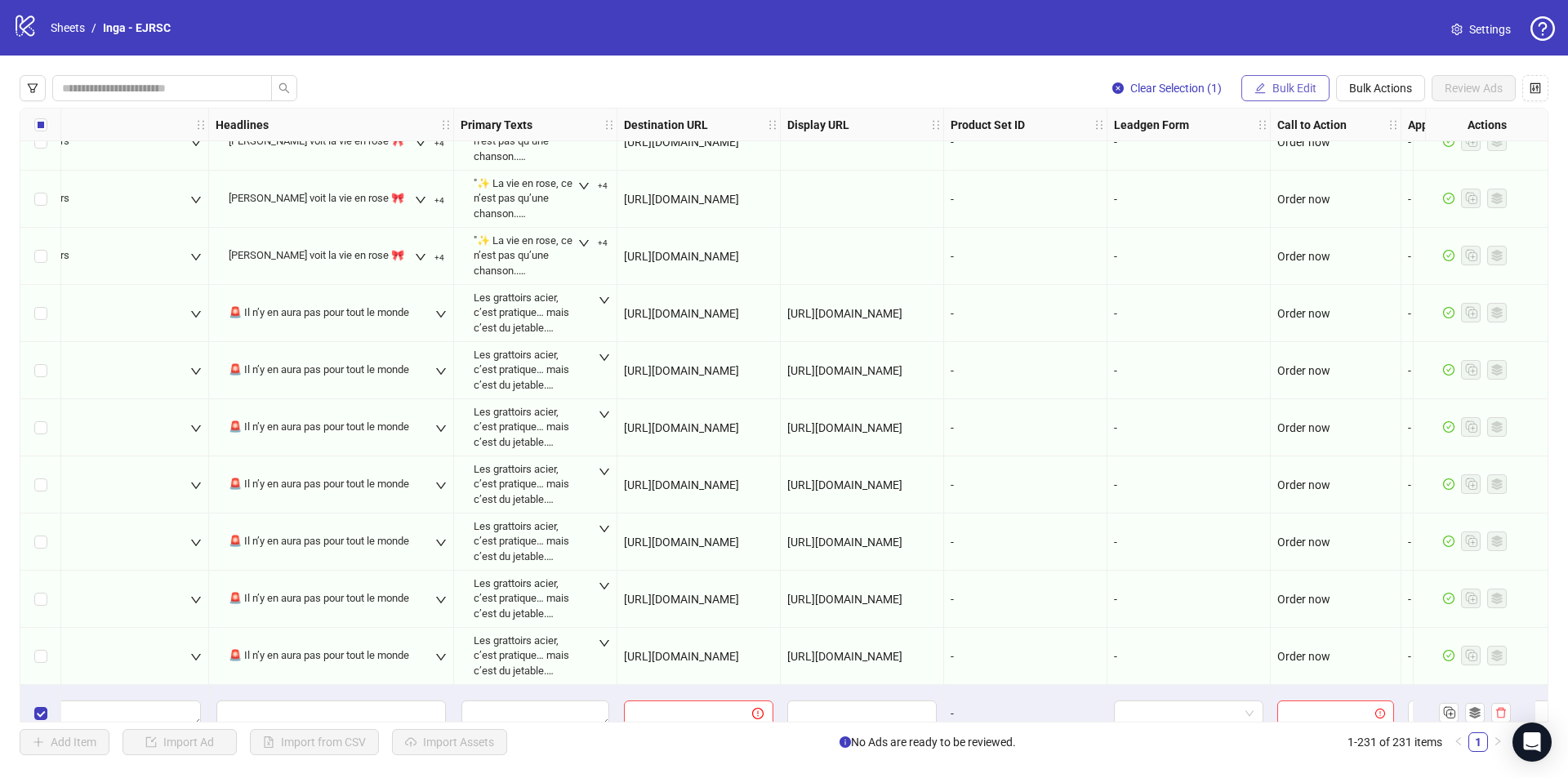
click at [1259, 93] on icon "edit" at bounding box center [1260, 88] width 11 height 11
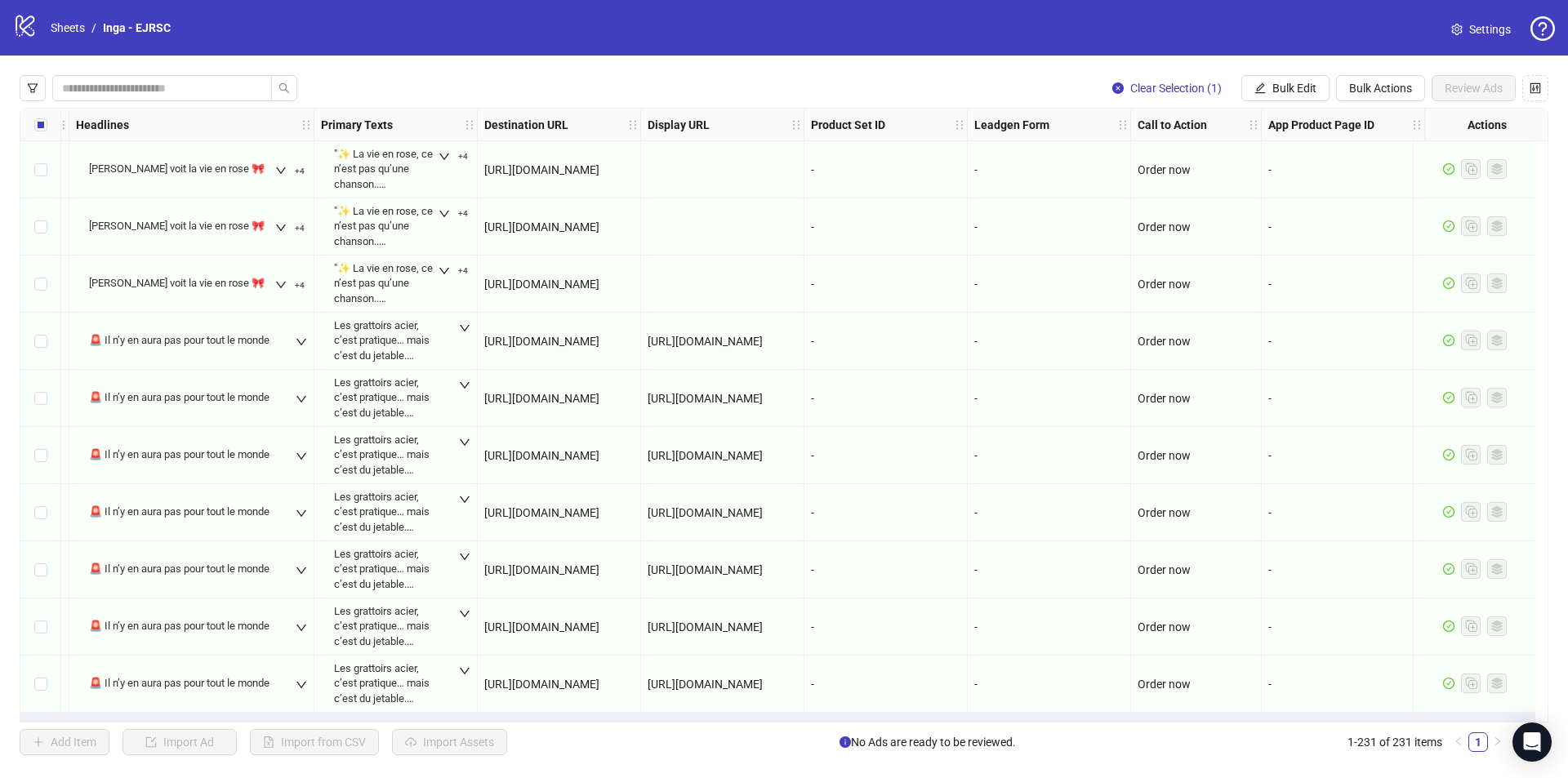
click at [1022, 80] on div "Clear Selection (1) Bulk Edit Bulk Actions Review Ads" at bounding box center [784, 88] width 1528 height 26
click at [1499, 32] on span "Settings" at bounding box center [1489, 30] width 41 height 18
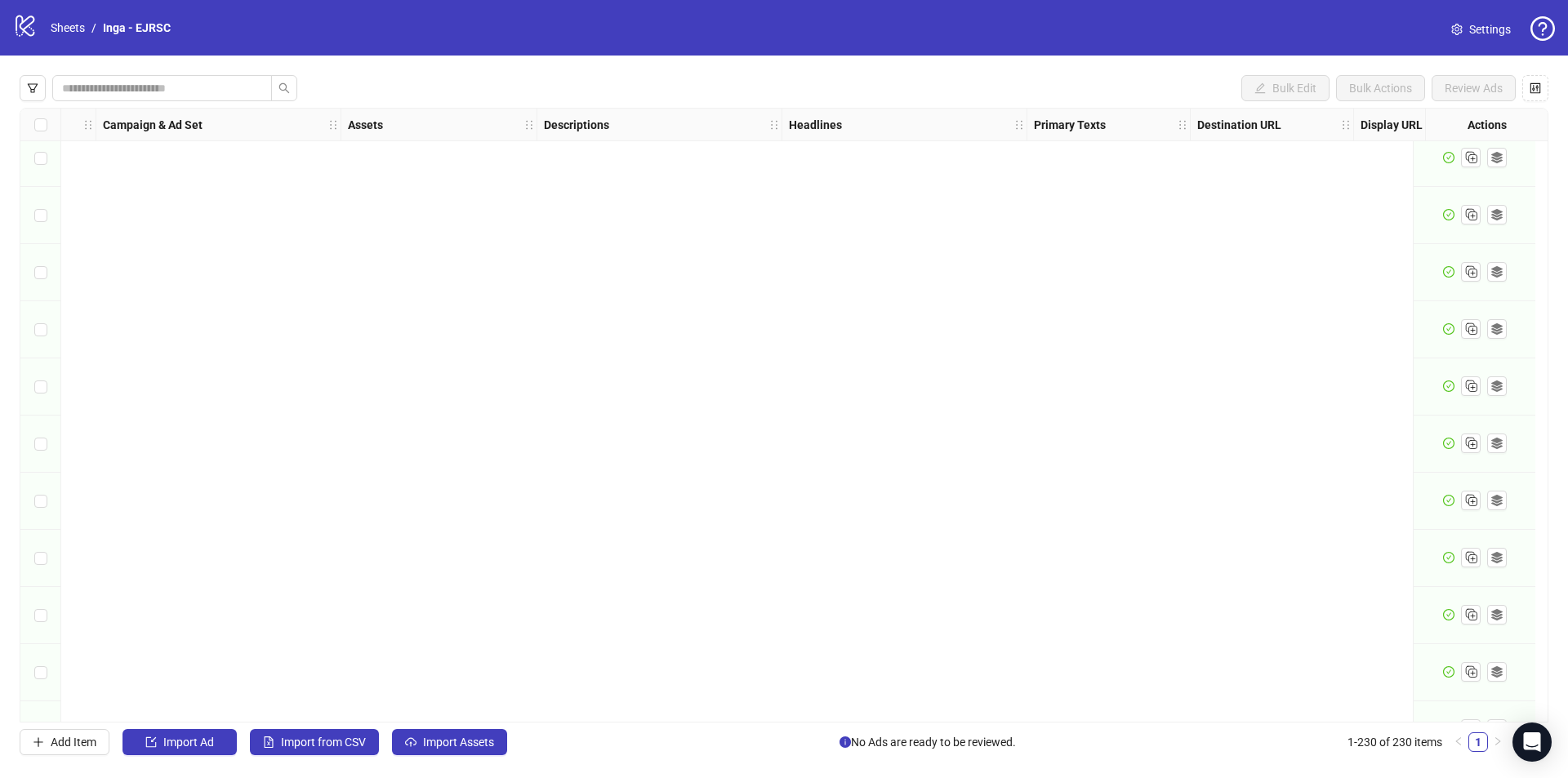
scroll to position [12575, 431]
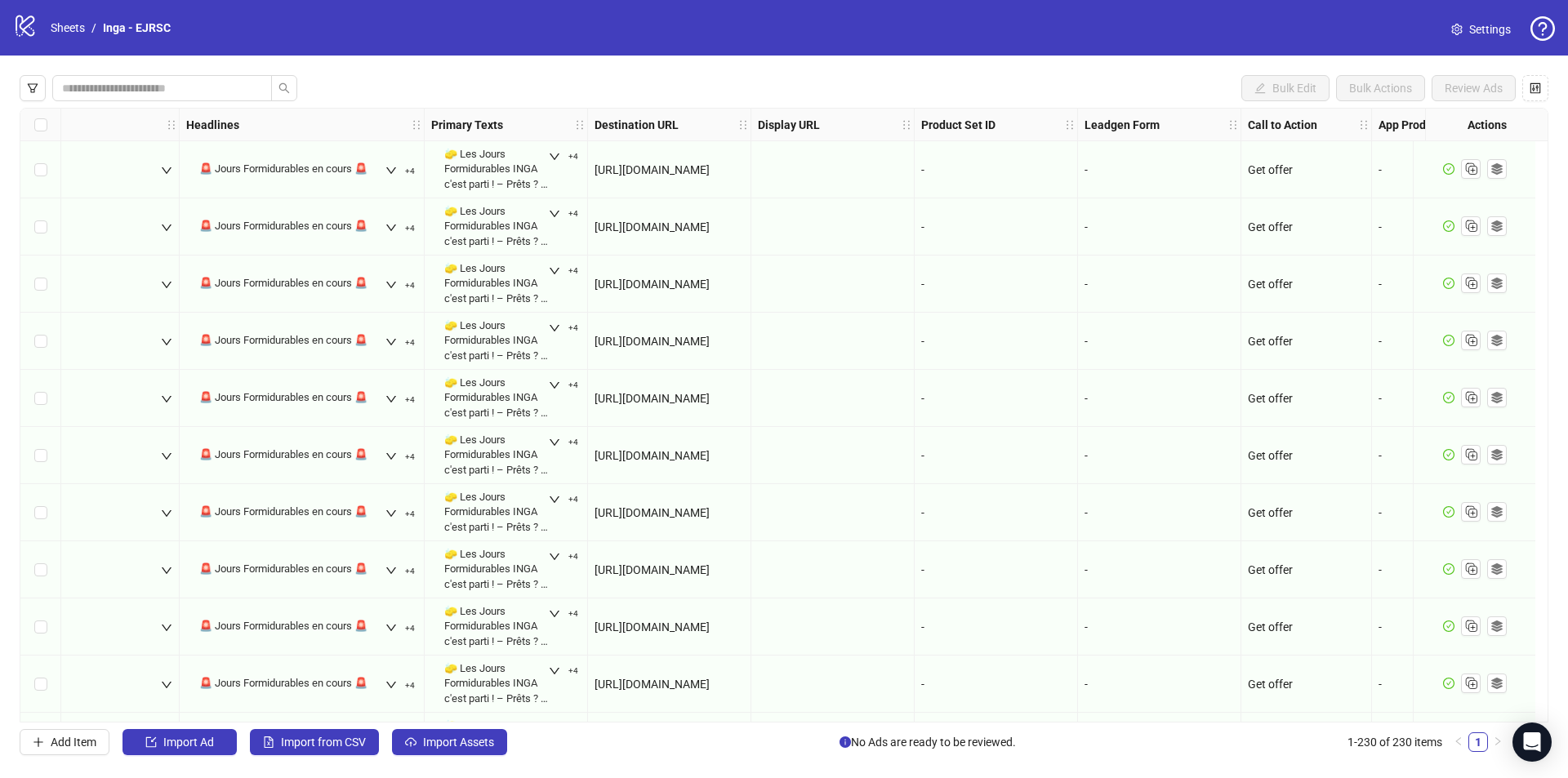
scroll to position [0, 1156]
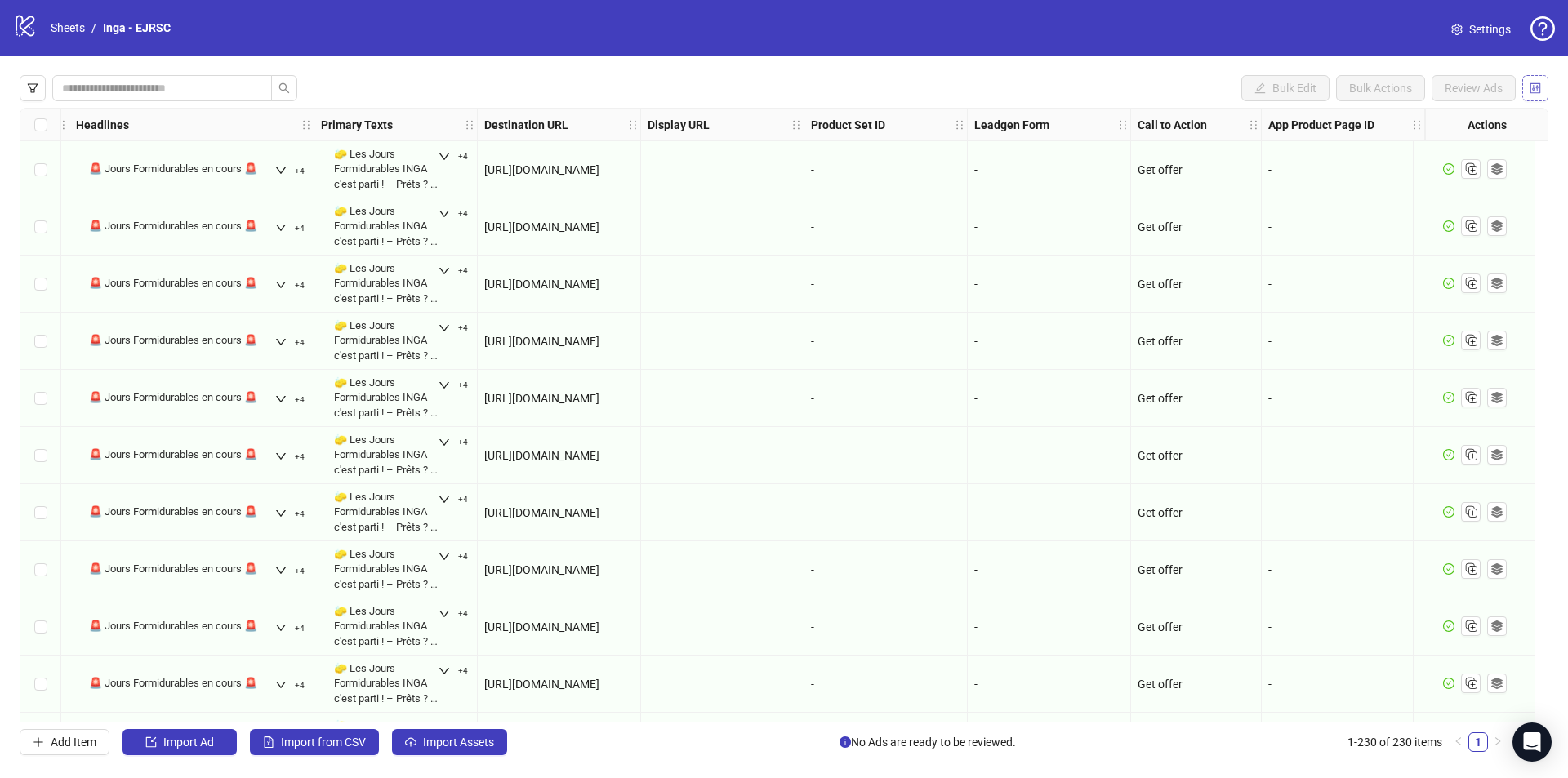
click at [1540, 83] on icon "control" at bounding box center [1535, 88] width 12 height 12
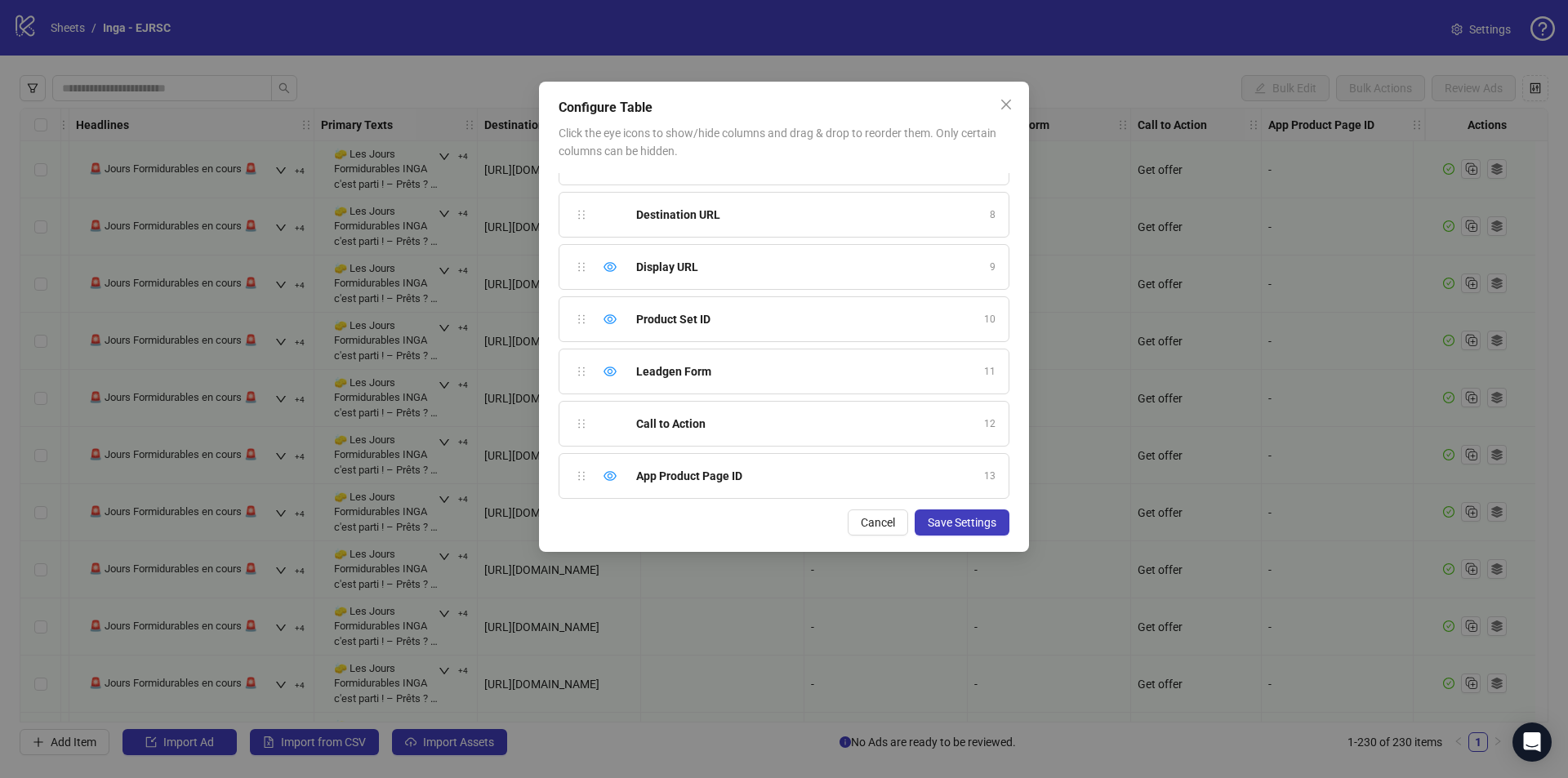
scroll to position [353, 0]
click at [891, 523] on span "Cancel" at bounding box center [877, 523] width 34 height 13
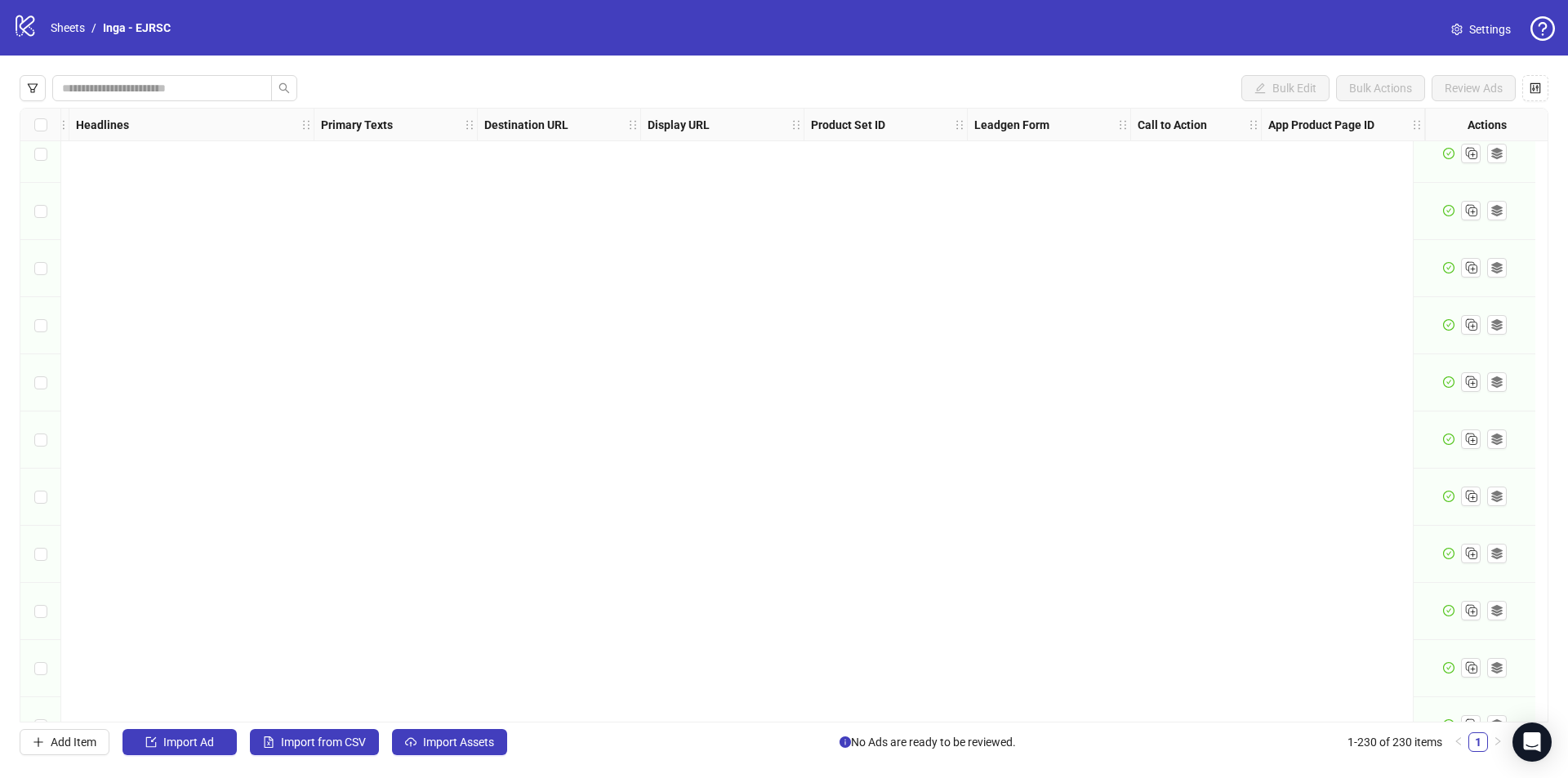
scroll to position [12575, 1156]
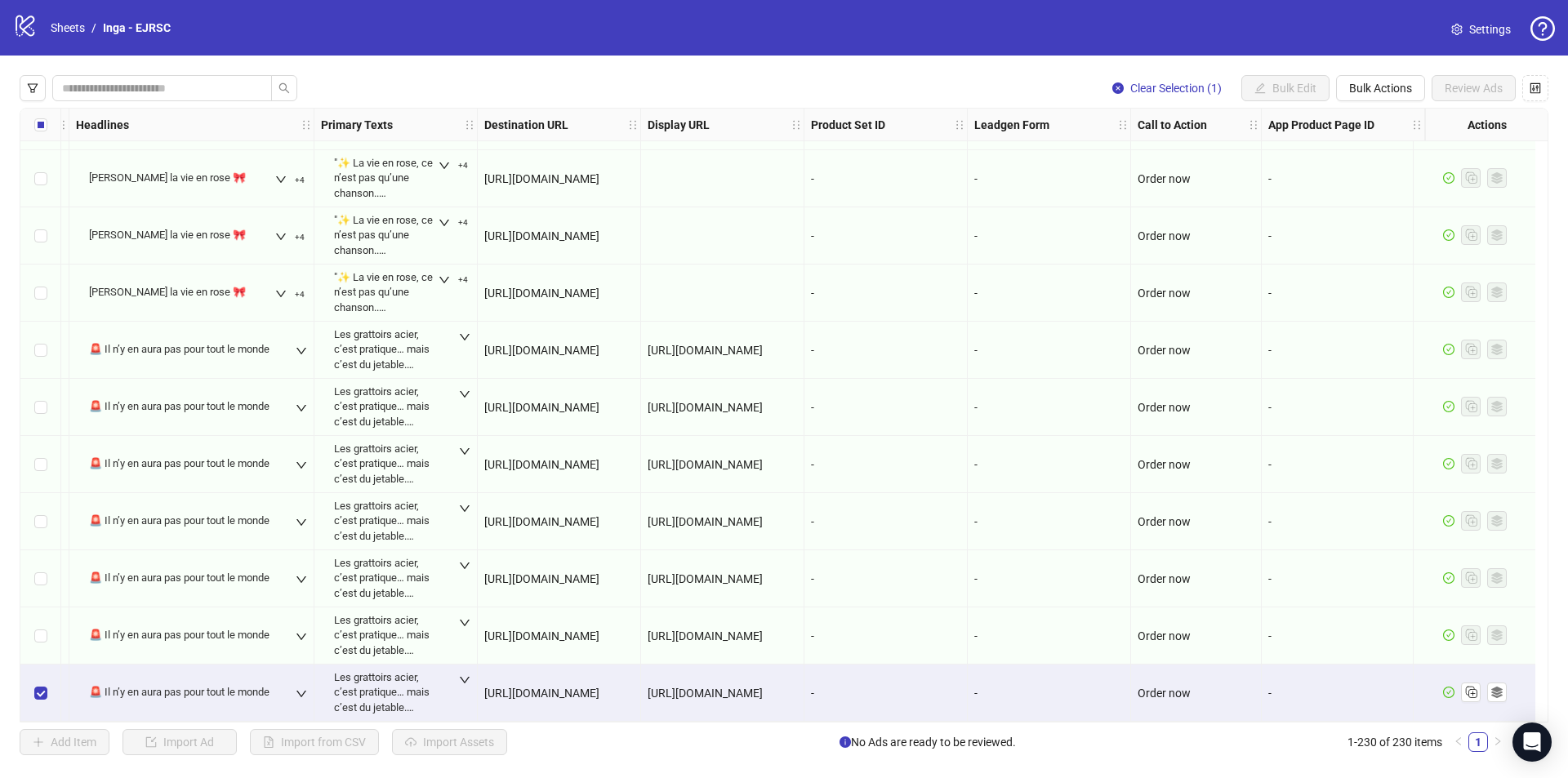
click at [45, 676] on div "Select row 230" at bounding box center [41, 693] width 41 height 57
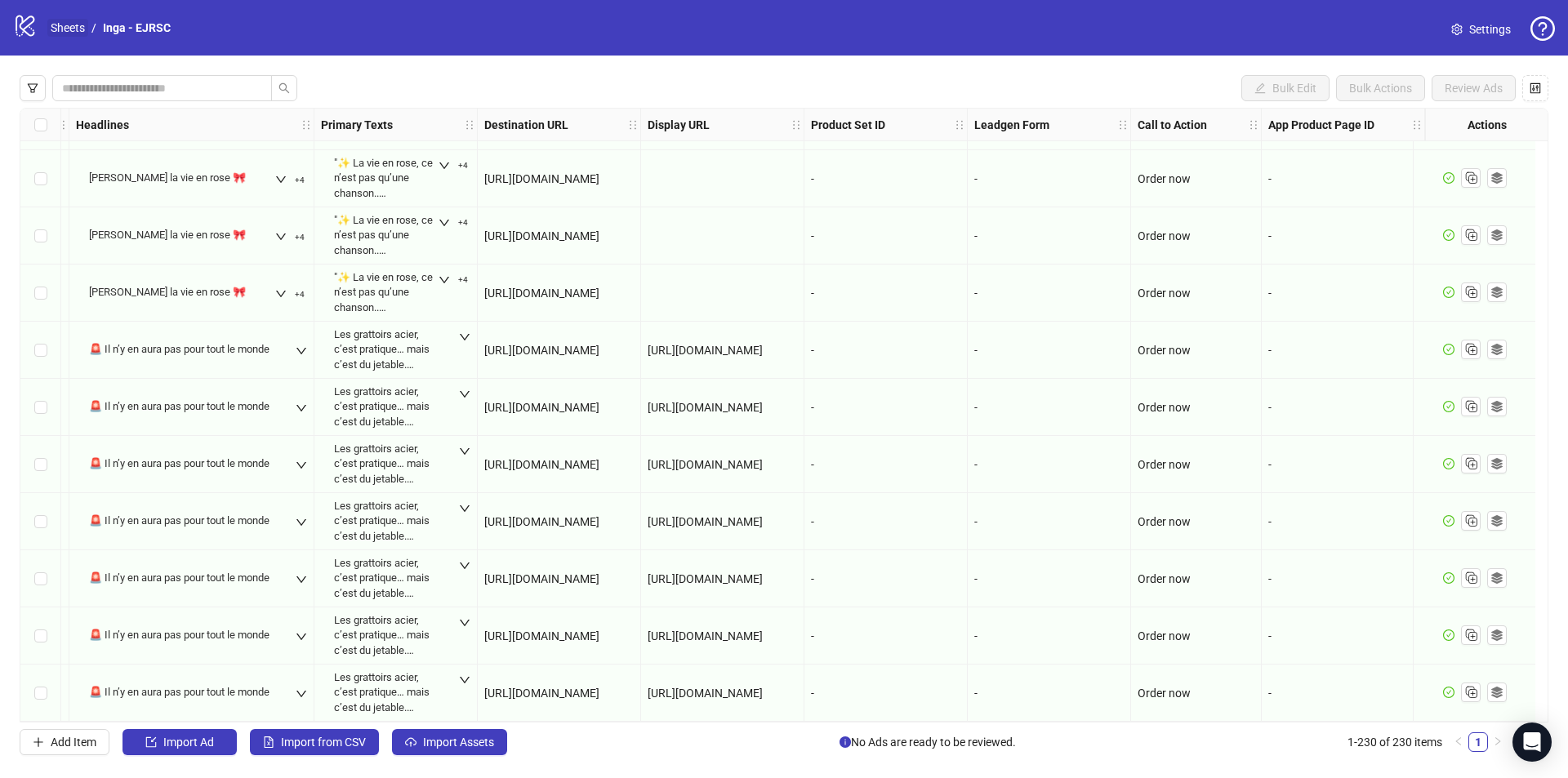
click at [52, 34] on link "Sheets" at bounding box center [67, 28] width 41 height 18
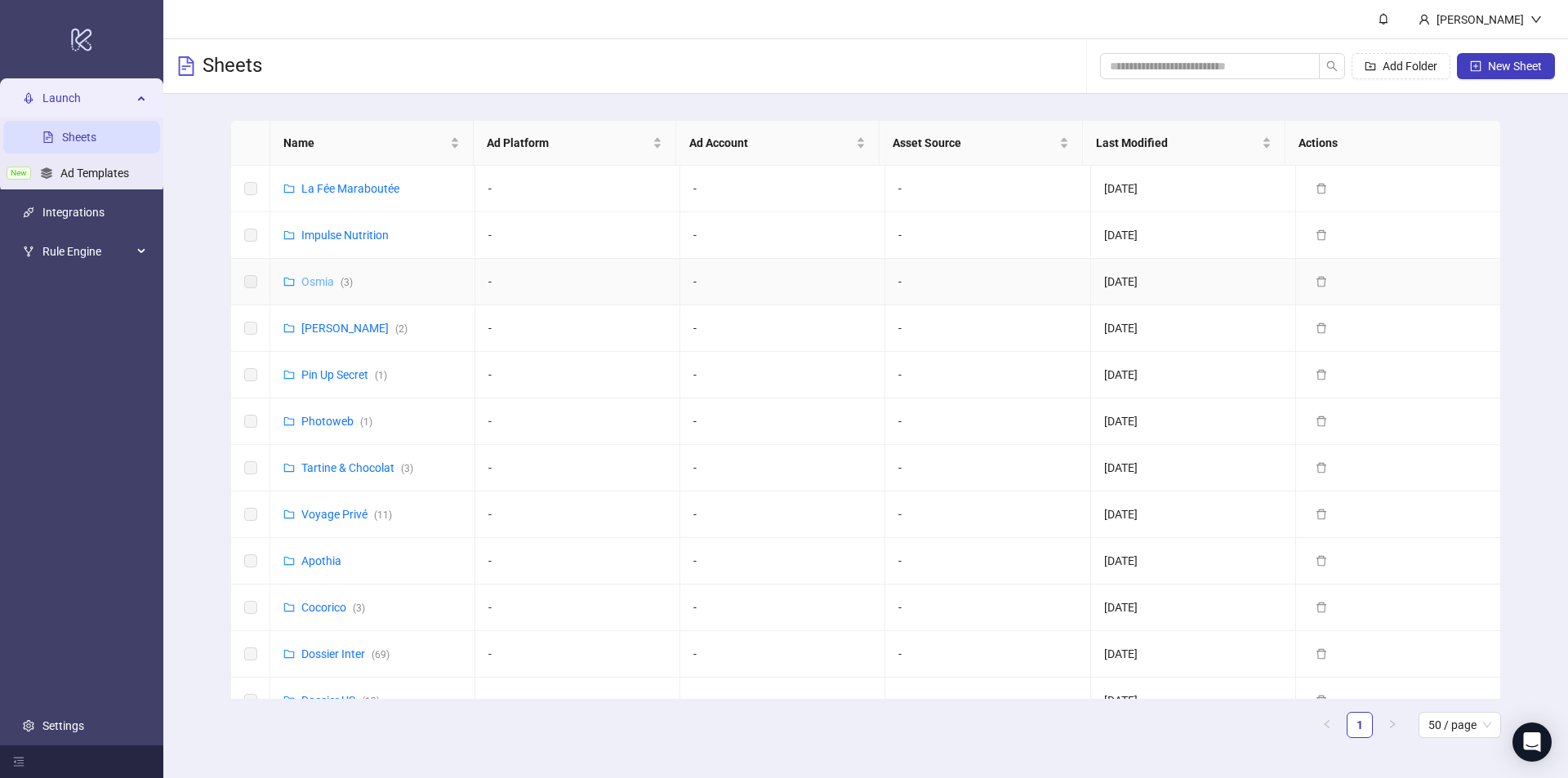
click at [315, 284] on link "Osmia ( 3 )" at bounding box center [327, 282] width 51 height 13
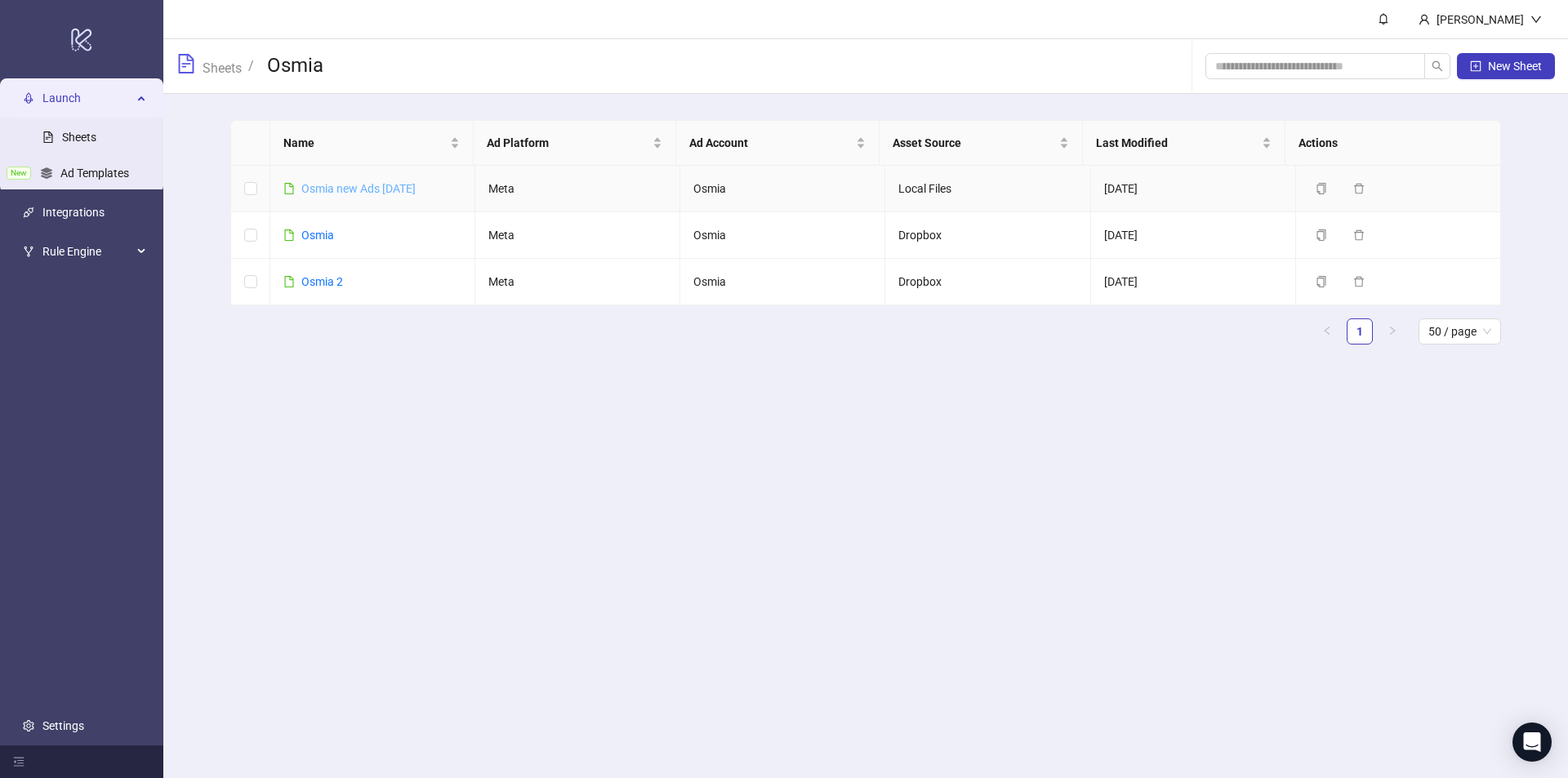
click at [342, 189] on link "Osmia new Ads [DATE]" at bounding box center [359, 189] width 114 height 13
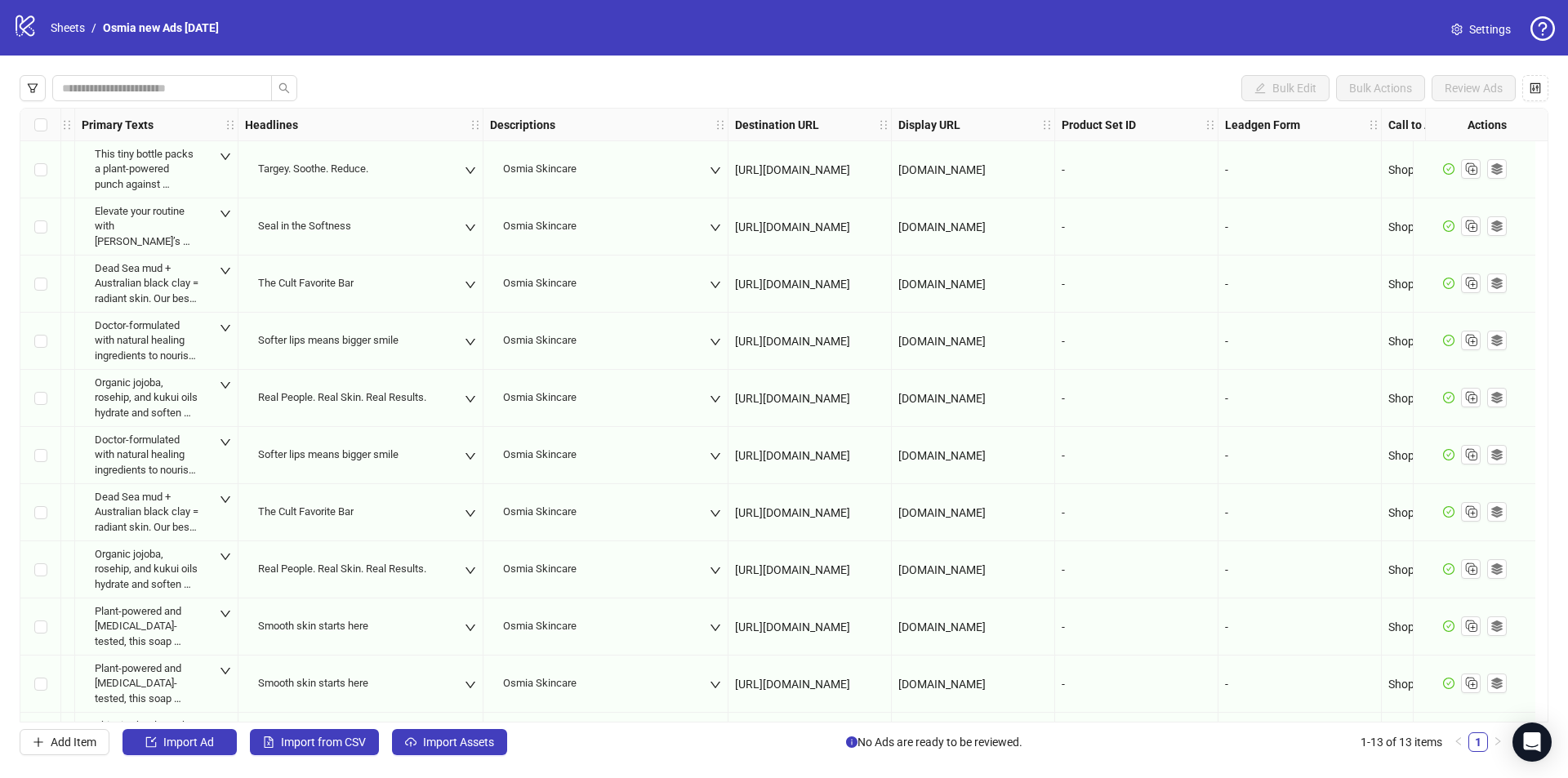
scroll to position [0, 992]
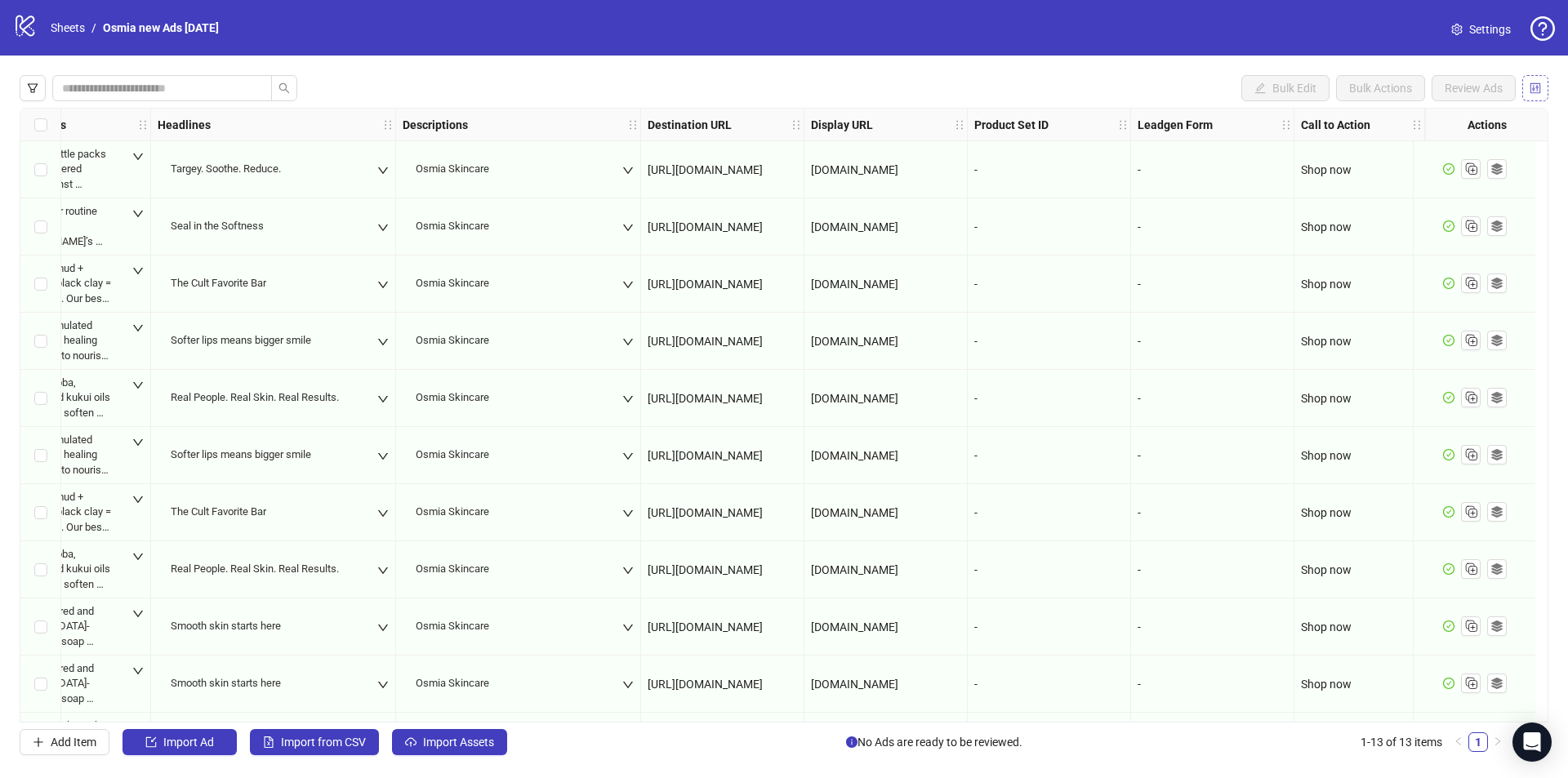
click at [1546, 92] on button "button" at bounding box center [1535, 88] width 26 height 26
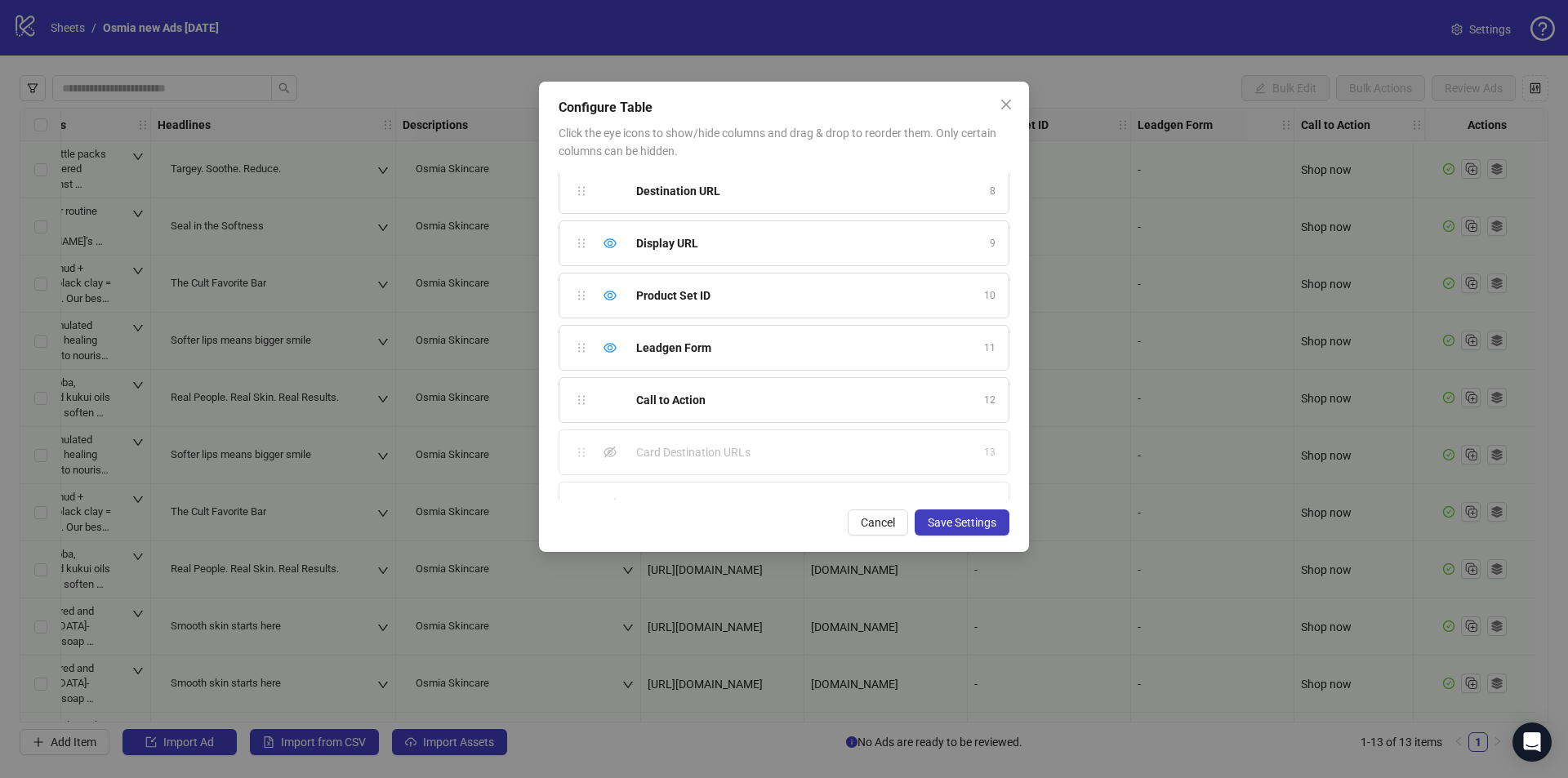
scroll to position [509, 0]
click at [604, 419] on icon "eye-invisible" at bounding box center [610, 418] width 13 height 12
click at [608, 473] on icon "eye-invisible" at bounding box center [610, 470] width 13 height 13
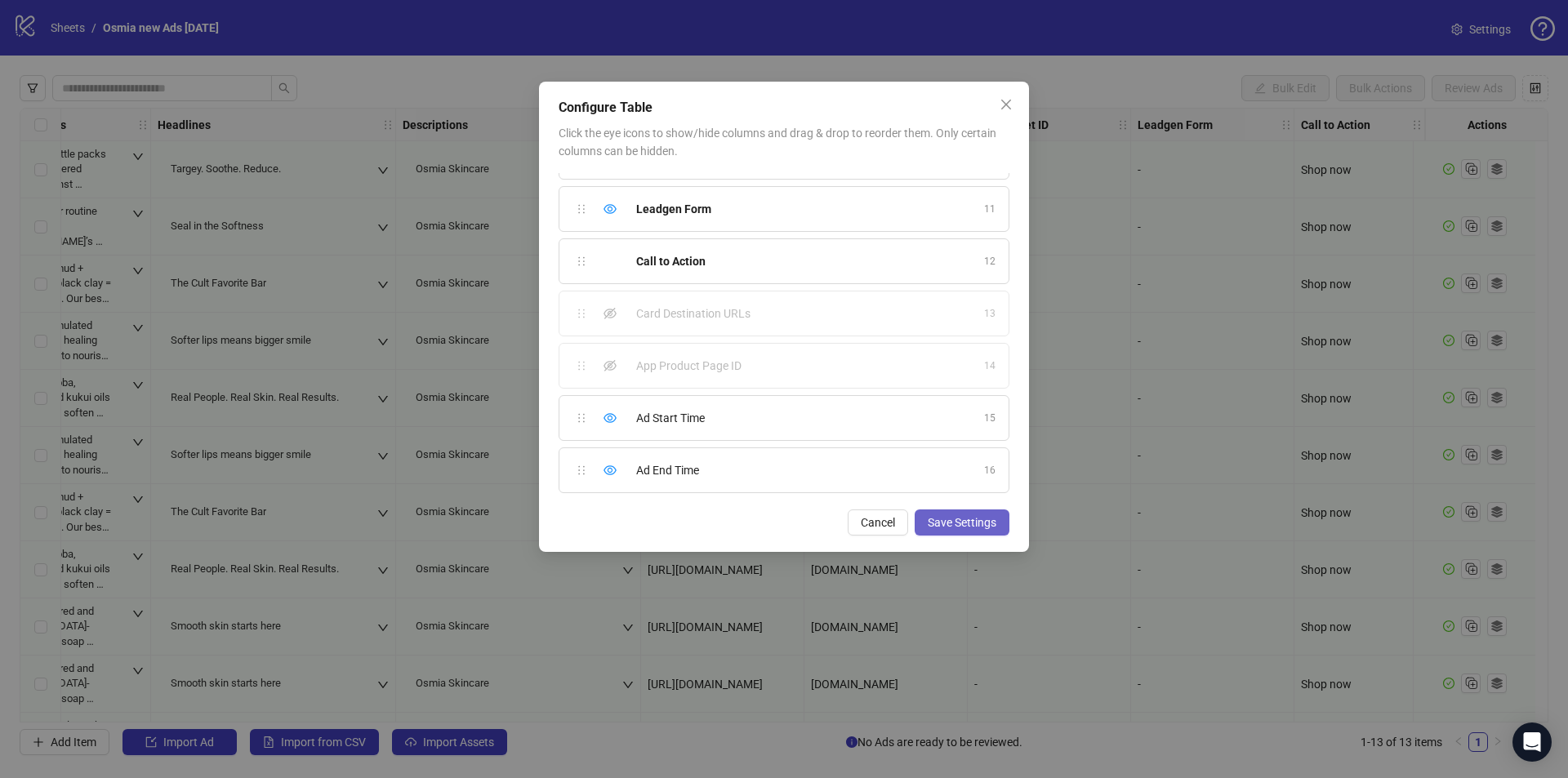
click at [971, 518] on span "Save Settings" at bounding box center [961, 523] width 69 height 13
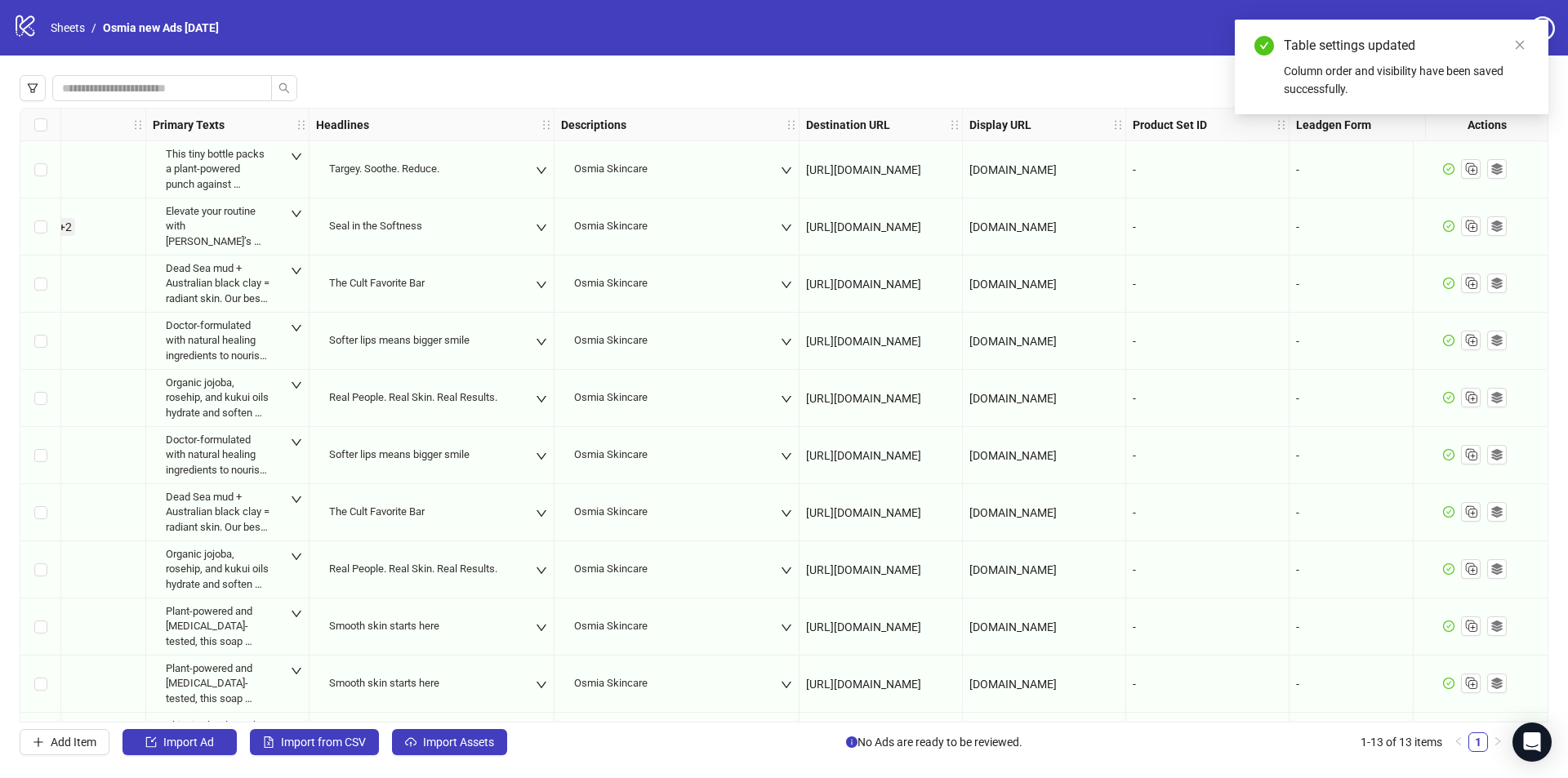
scroll to position [0, 1318]
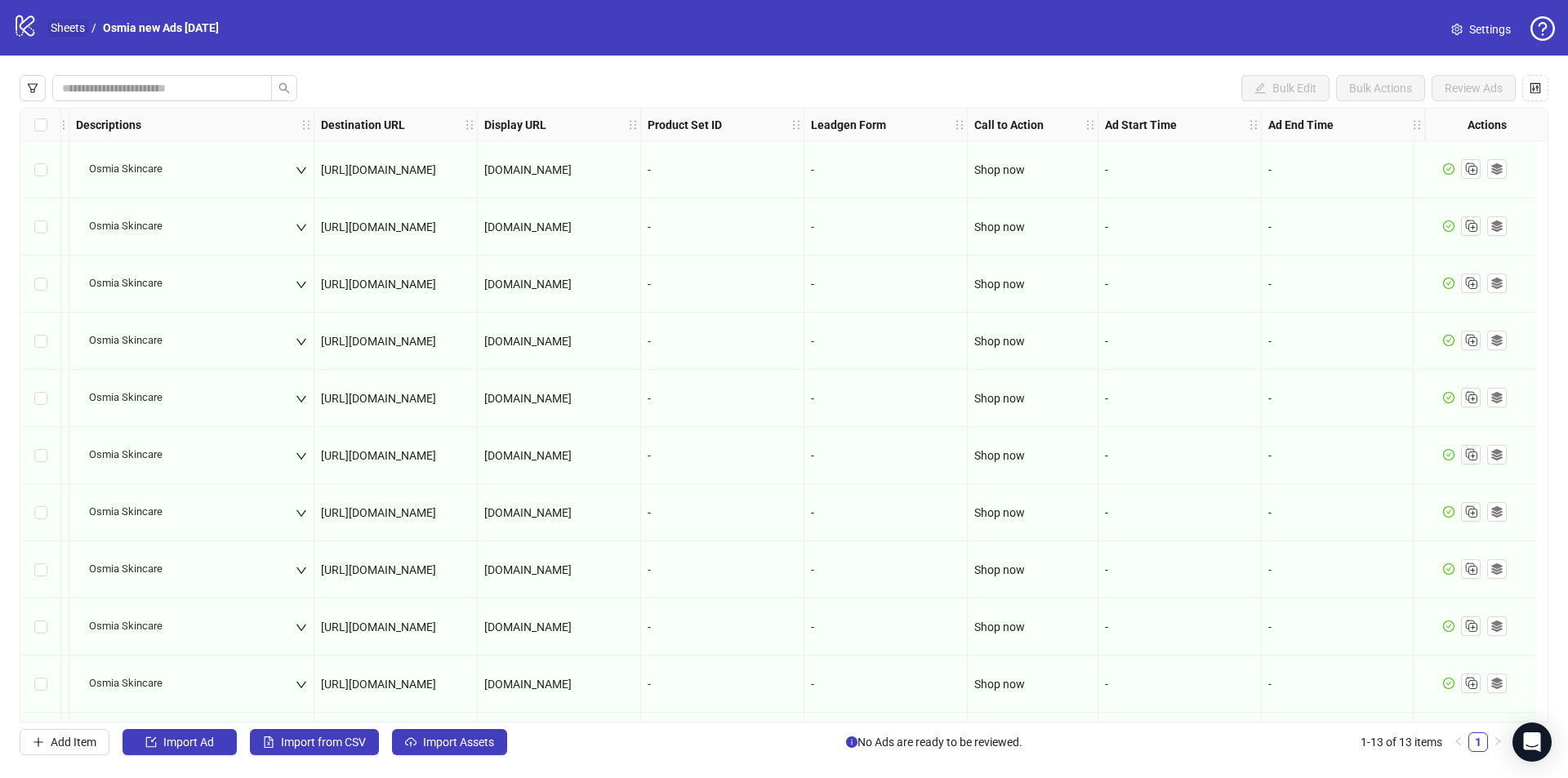
click at [59, 23] on link "Sheets" at bounding box center [67, 28] width 41 height 18
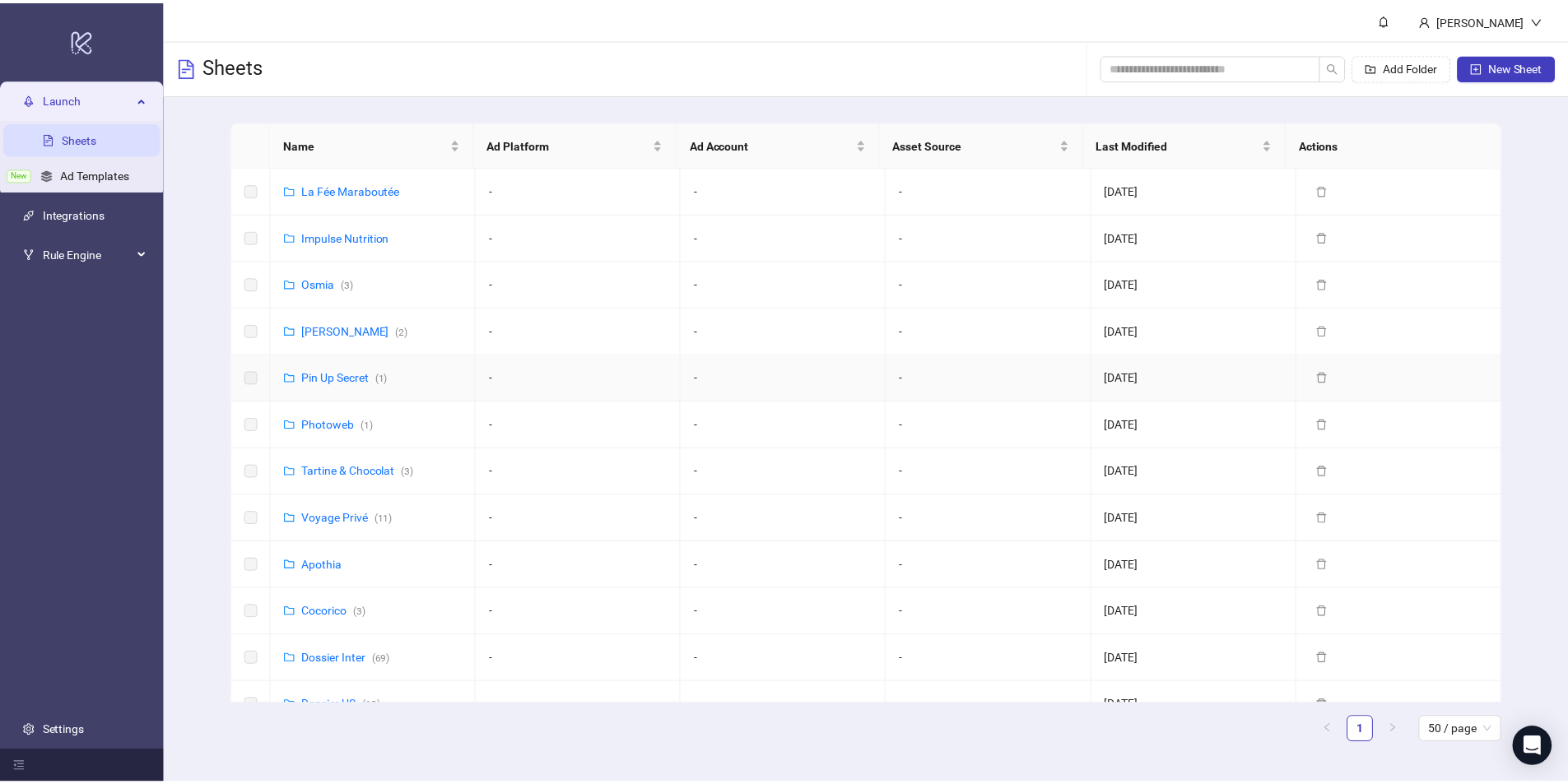
scroll to position [354, 0]
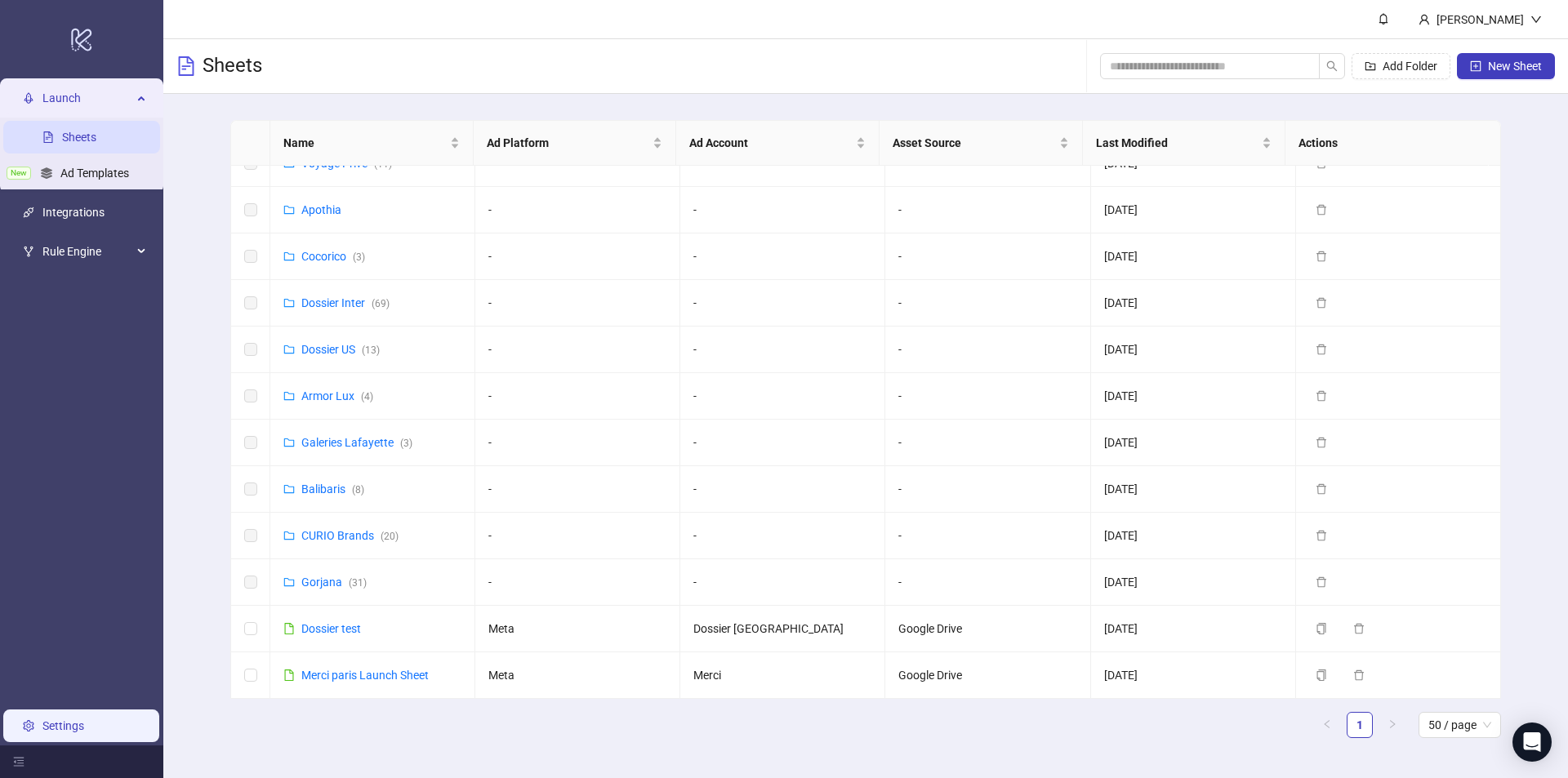
click at [50, 731] on link "Settings" at bounding box center [63, 726] width 41 height 13
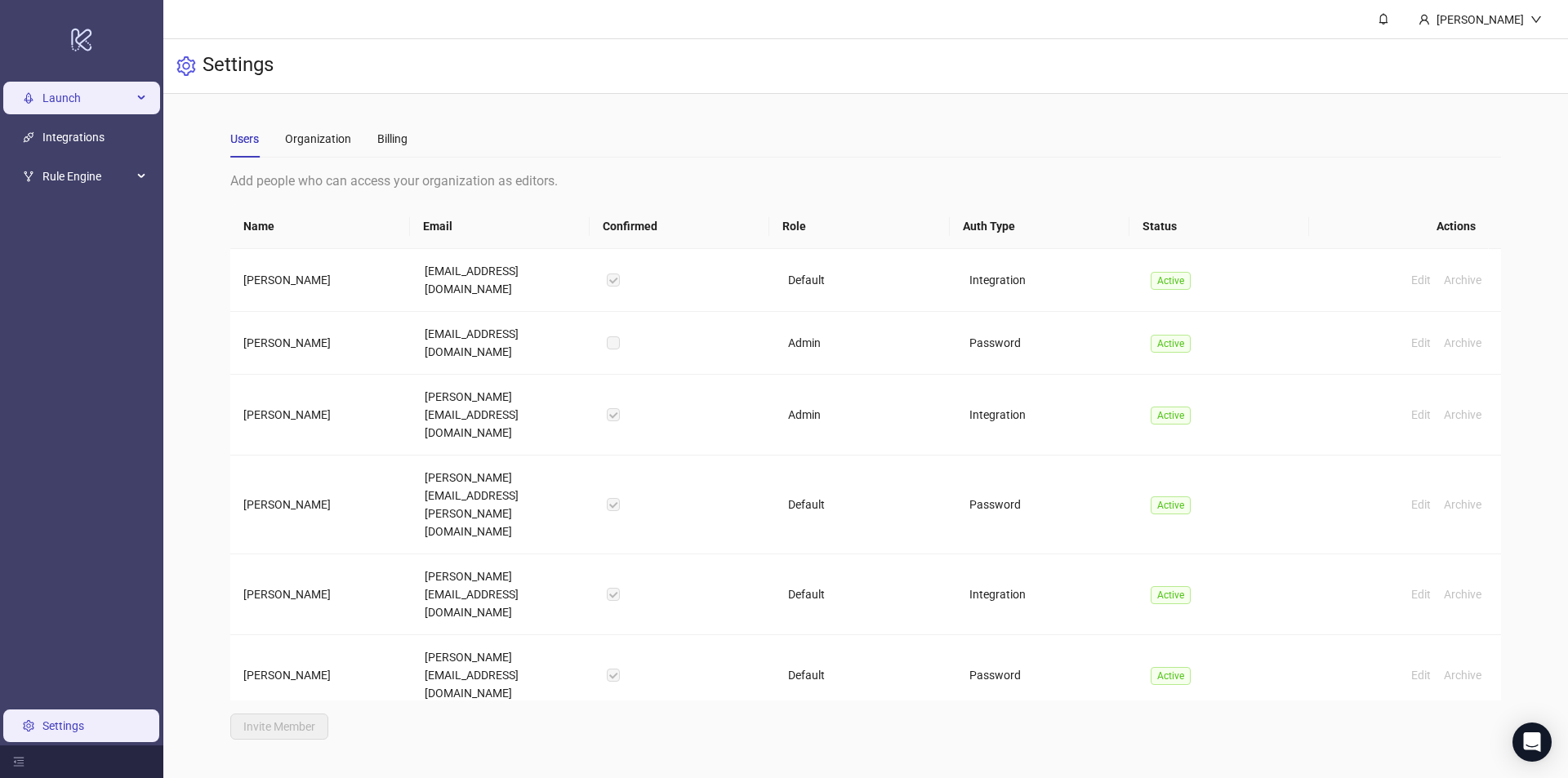
click at [64, 105] on span "Launch" at bounding box center [87, 98] width 90 height 33
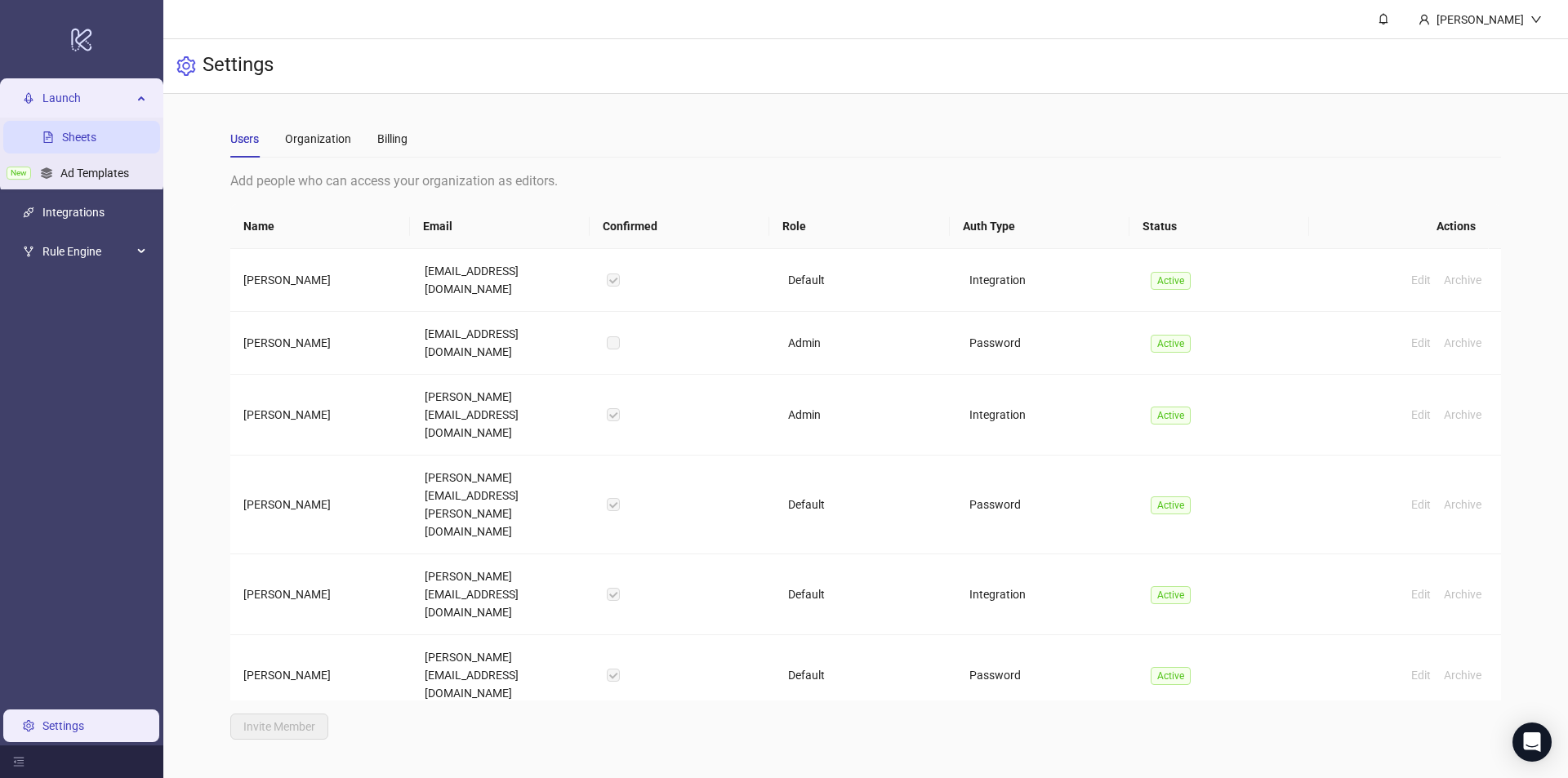
click at [73, 143] on link "Sheets" at bounding box center [79, 137] width 34 height 13
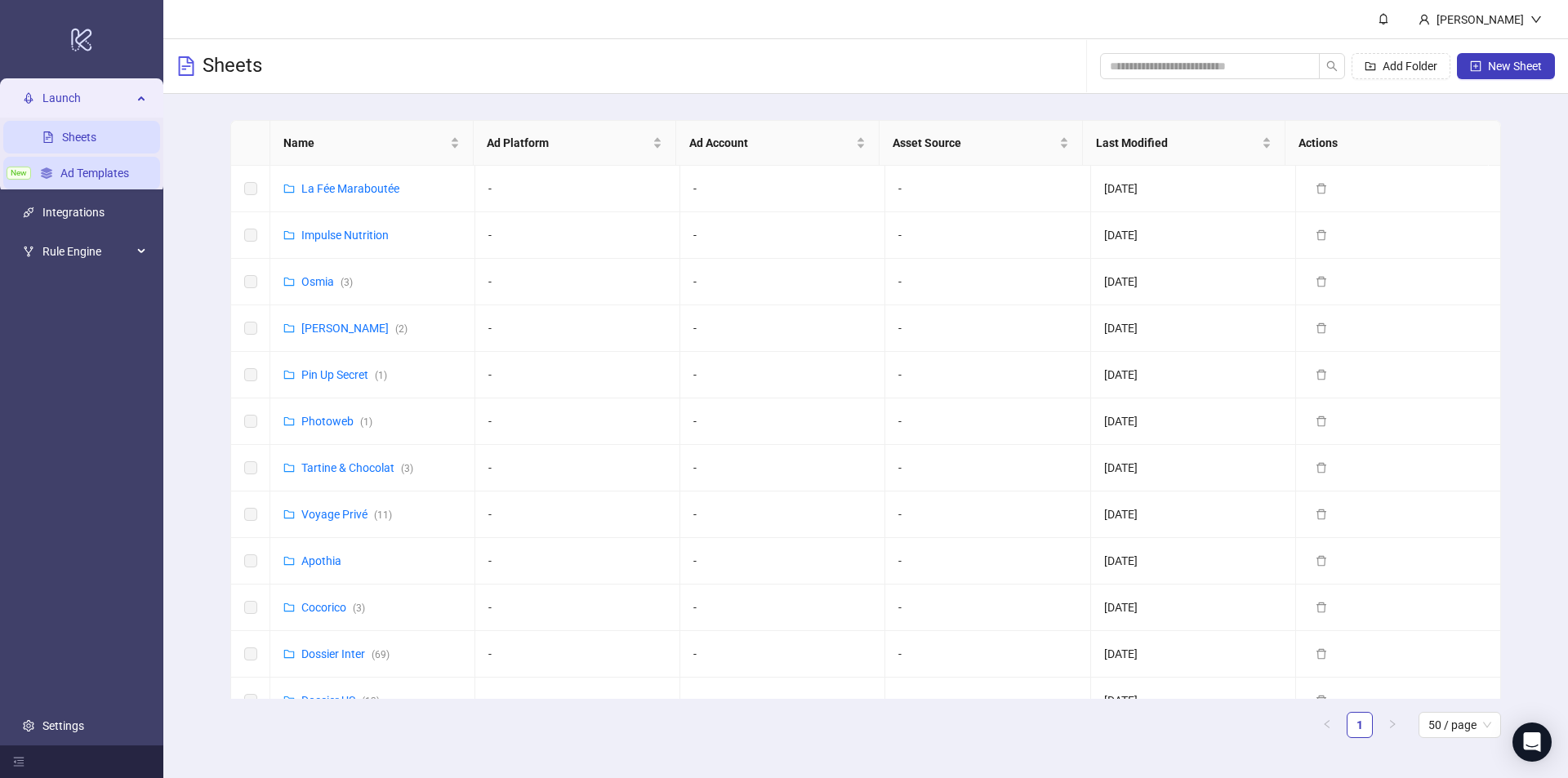
click at [103, 174] on link "Ad Templates" at bounding box center [94, 174] width 69 height 13
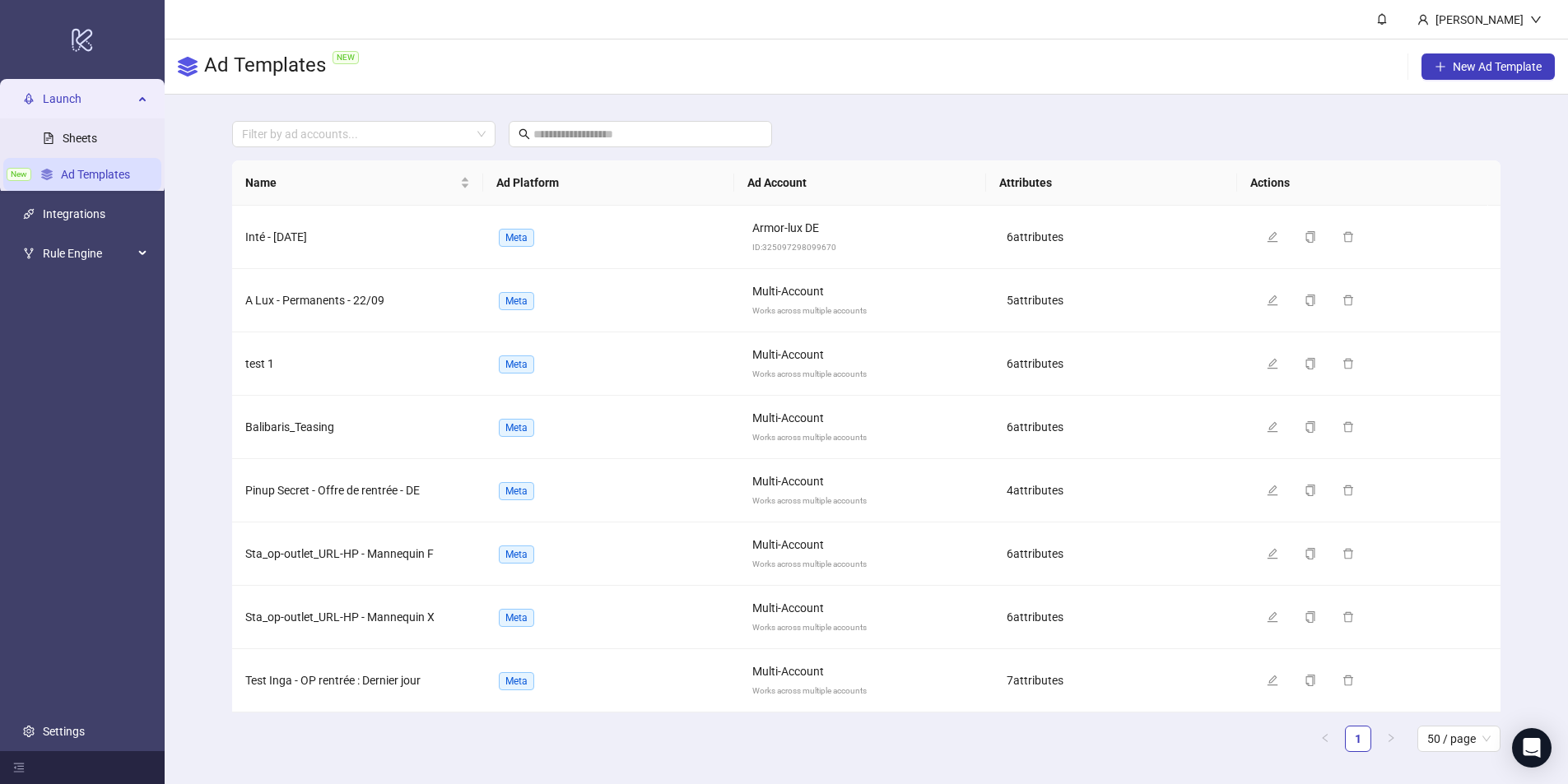
scroll to position [7, 0]
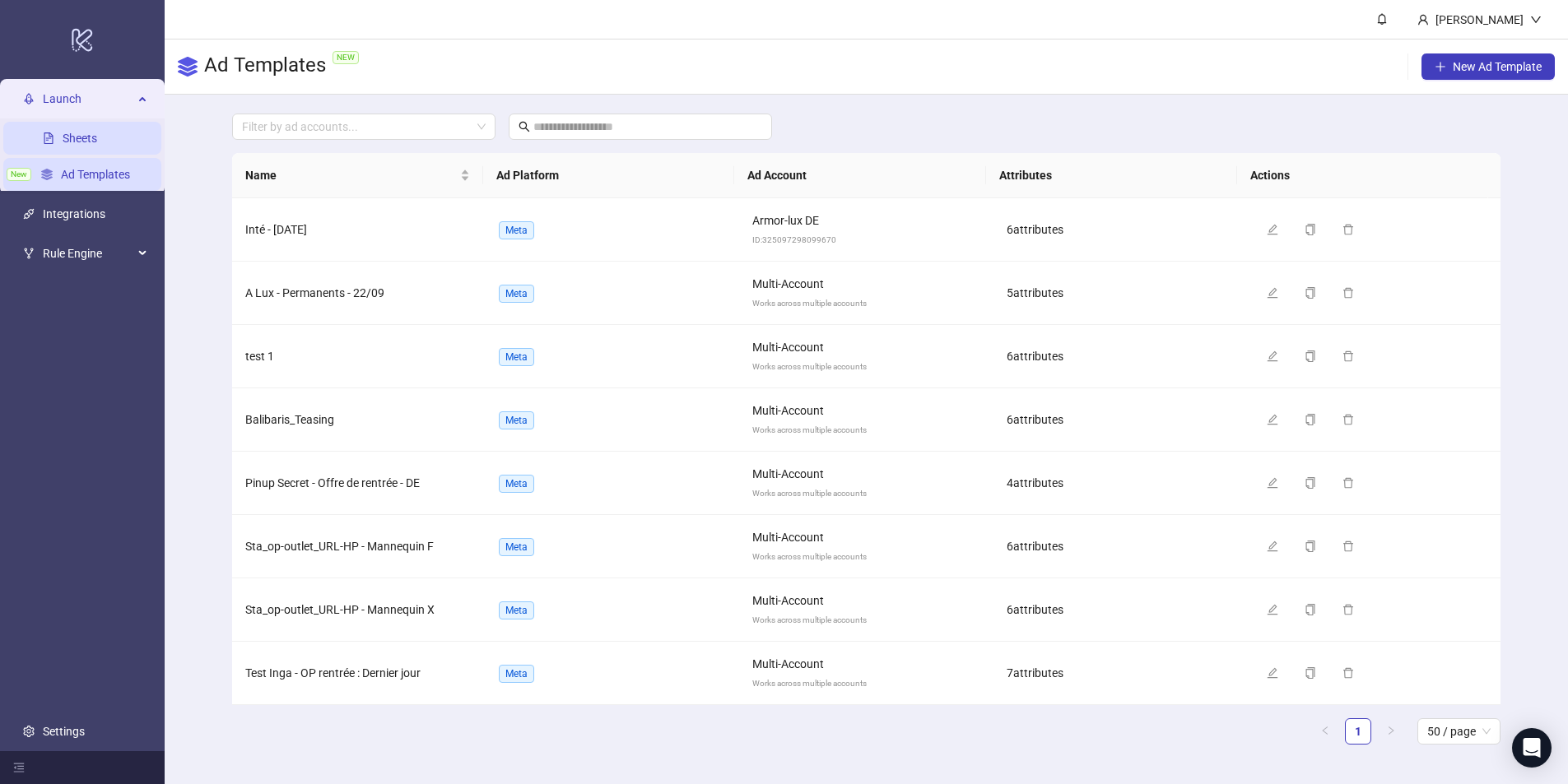
click at [64, 132] on link "Sheets" at bounding box center [79, 138] width 34 height 13
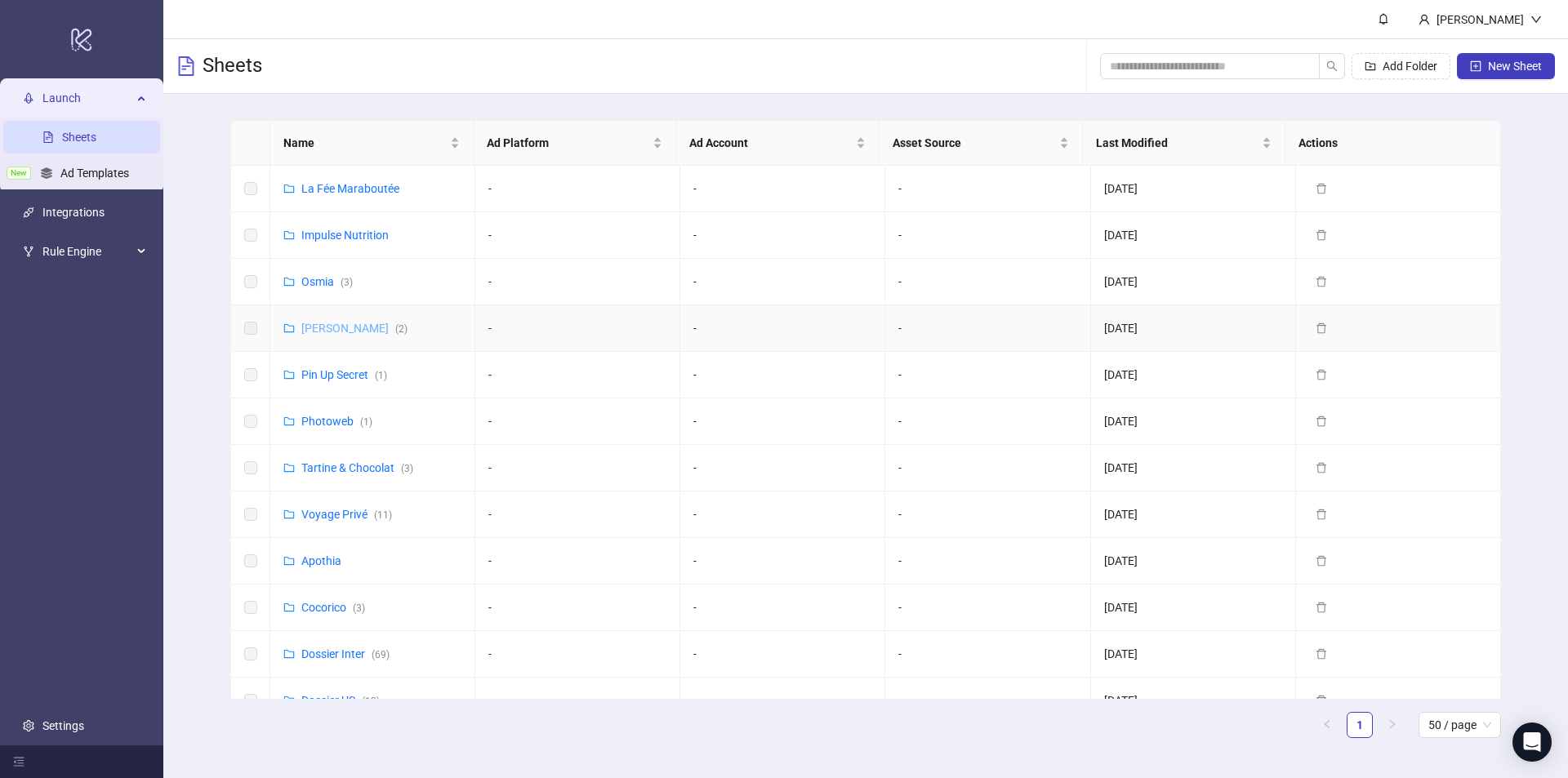
click at [307, 322] on link "Inga ( 2 )" at bounding box center [355, 328] width 106 height 13
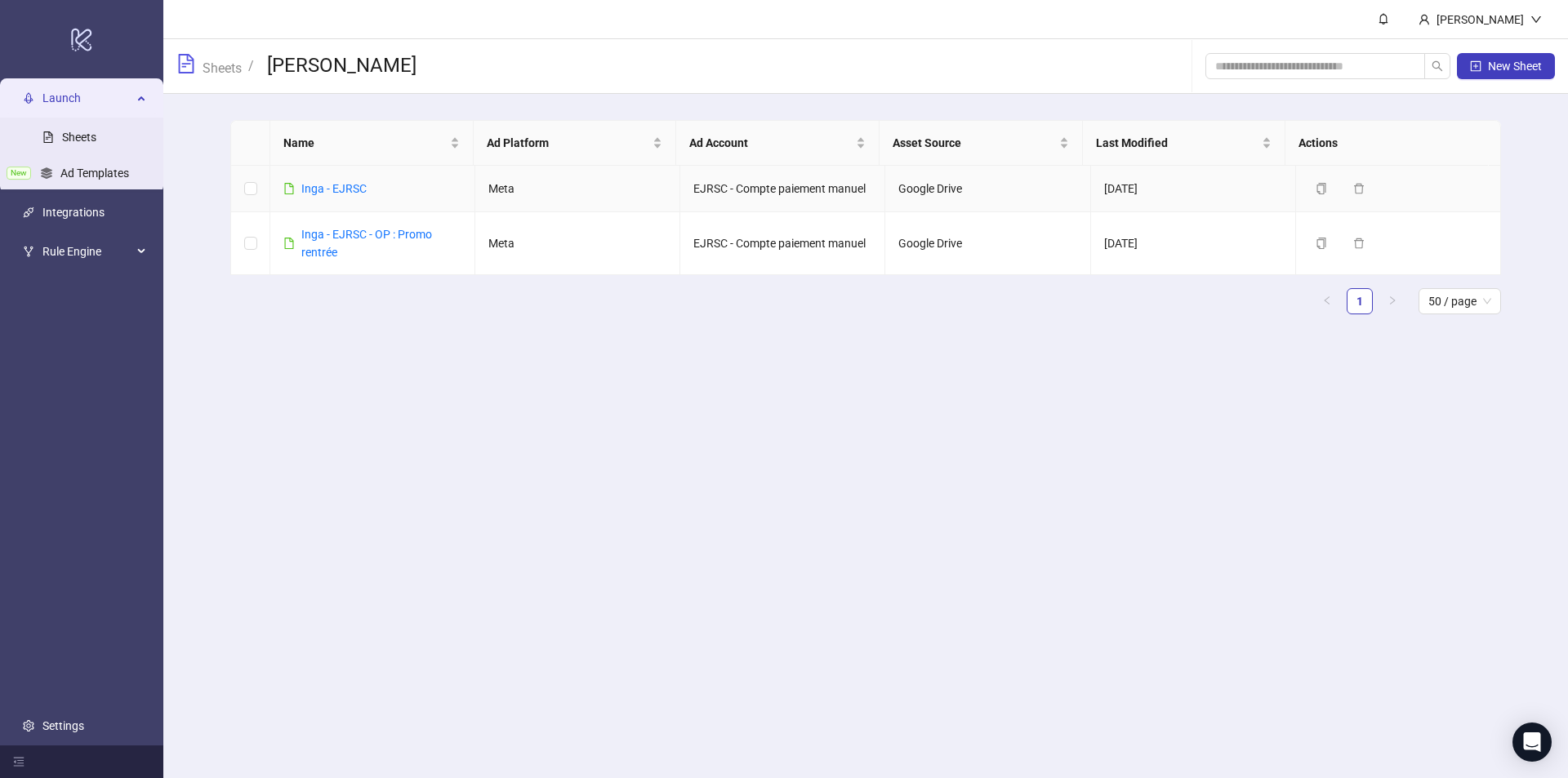
click at [933, 184] on td "Google Drive" at bounding box center [988, 189] width 205 height 46
